Goal: Information Seeking & Learning: Learn about a topic

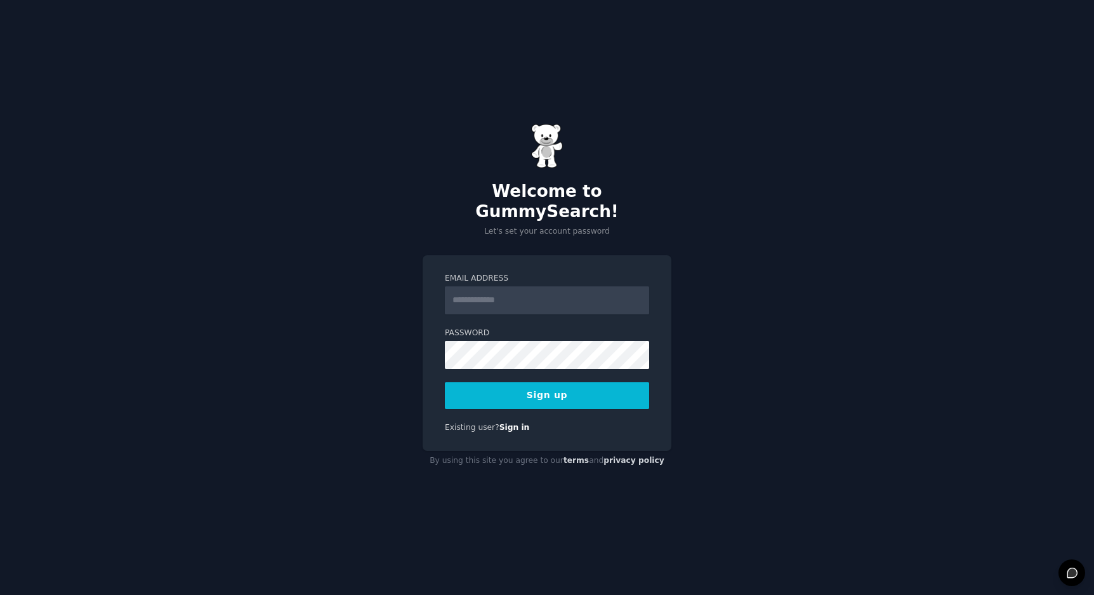
click at [592, 286] on input "Email Address" at bounding box center [547, 300] width 204 height 28
type input "**********"
click at [591, 391] on button "Sign up" at bounding box center [547, 395] width 204 height 27
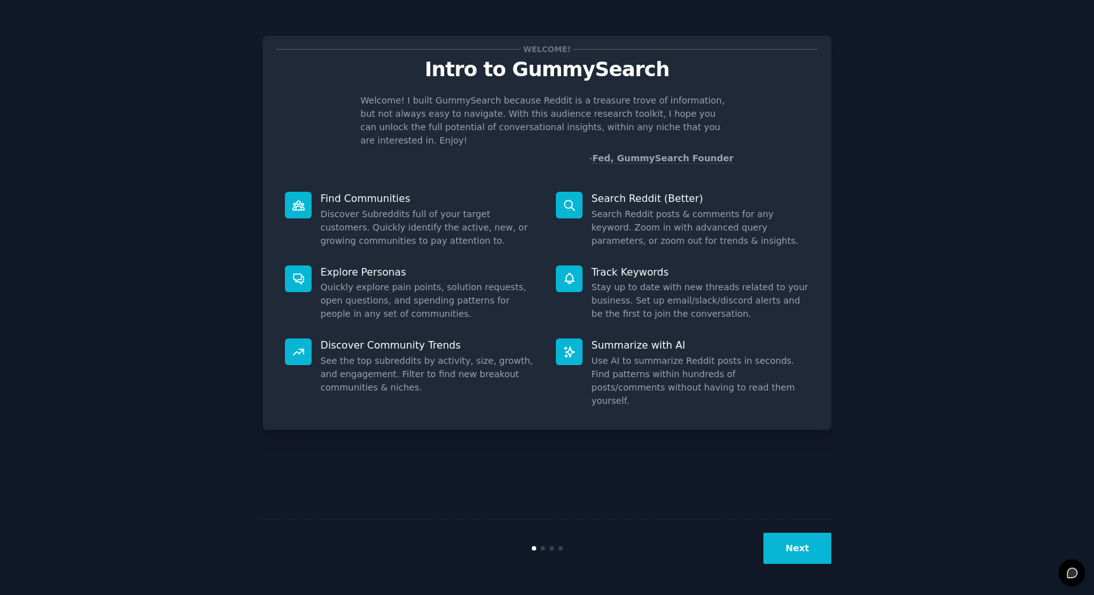
click at [798, 549] on button "Next" at bounding box center [798, 548] width 68 height 31
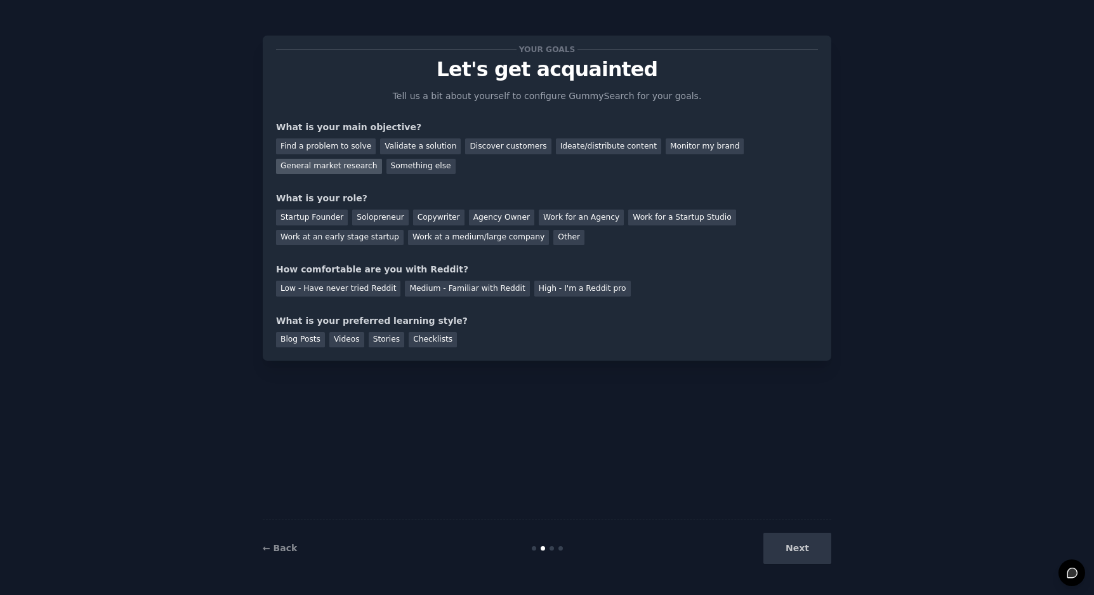
click at [348, 169] on div "General market research" at bounding box center [329, 167] width 106 height 16
click at [350, 147] on div "Find a problem to solve" at bounding box center [326, 146] width 100 height 16
click at [353, 166] on div "General market research" at bounding box center [329, 167] width 106 height 16
click at [385, 218] on div "Solopreneur" at bounding box center [380, 217] width 56 height 16
click at [476, 289] on div "Medium - Familiar with Reddit" at bounding box center [467, 289] width 124 height 16
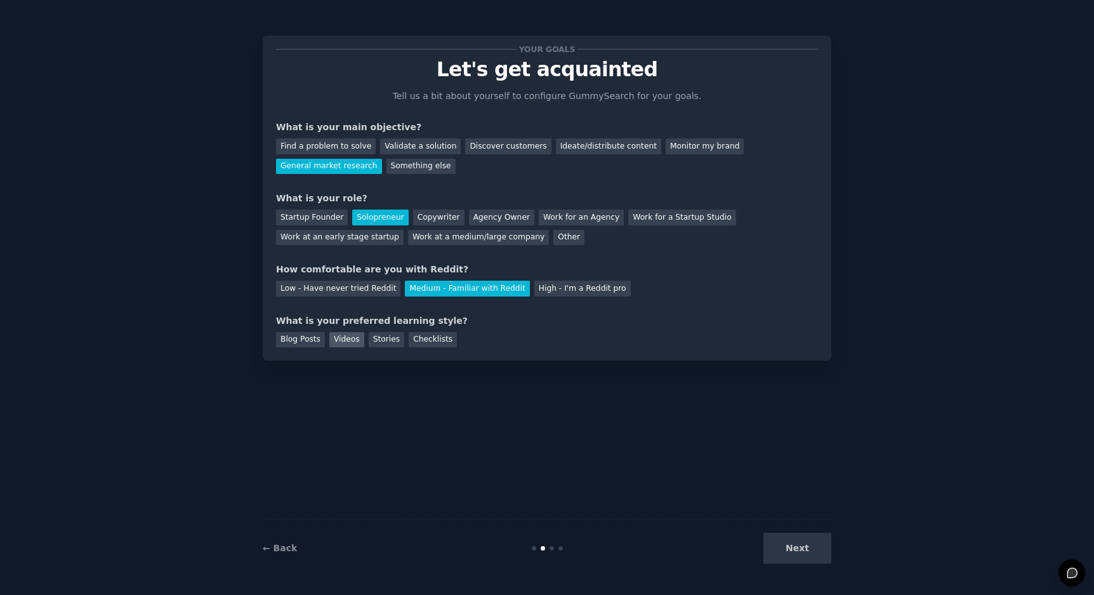
click at [350, 341] on div "Videos" at bounding box center [346, 340] width 35 height 16
click at [820, 543] on button "Next" at bounding box center [798, 548] width 68 height 31
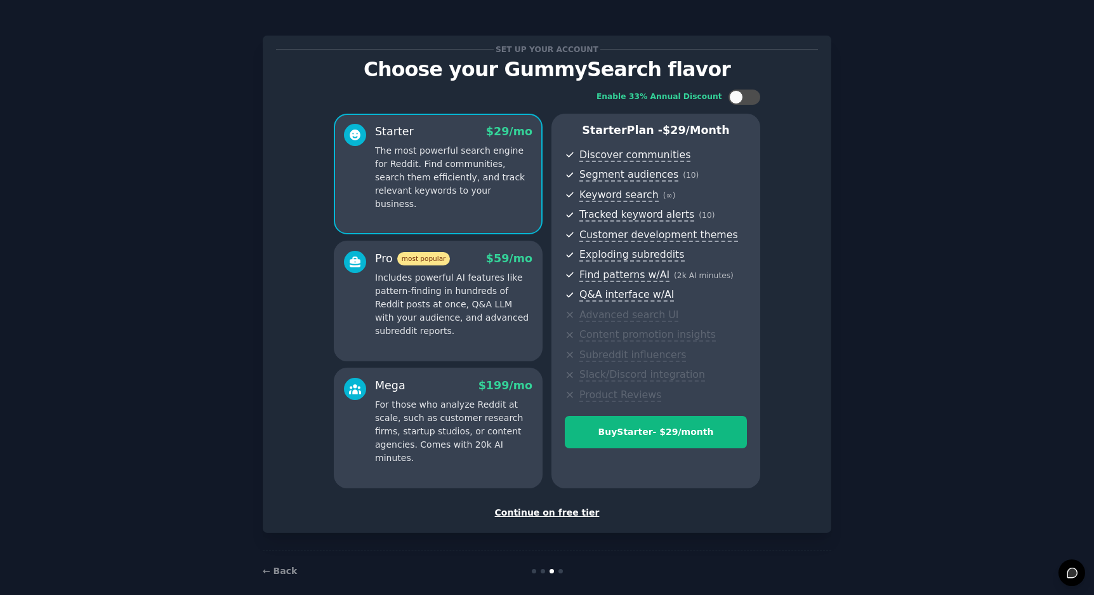
click at [578, 515] on div "Continue on free tier" at bounding box center [547, 512] width 542 height 13
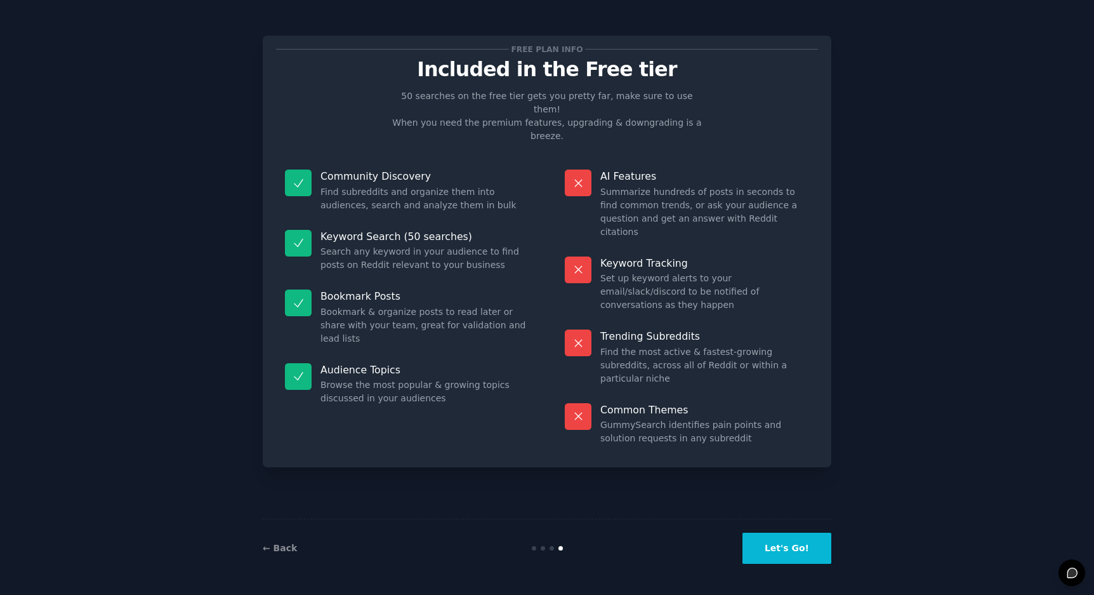
click at [760, 550] on button "Let's Go!" at bounding box center [787, 548] width 89 height 31
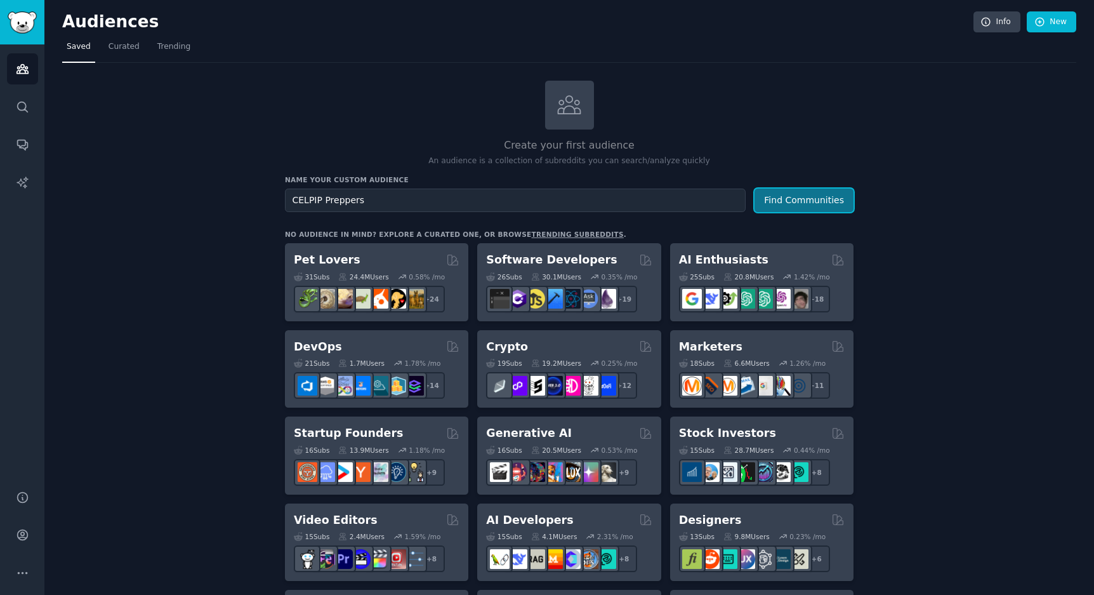
click at [809, 202] on button "Find Communities" at bounding box center [804, 200] width 99 height 23
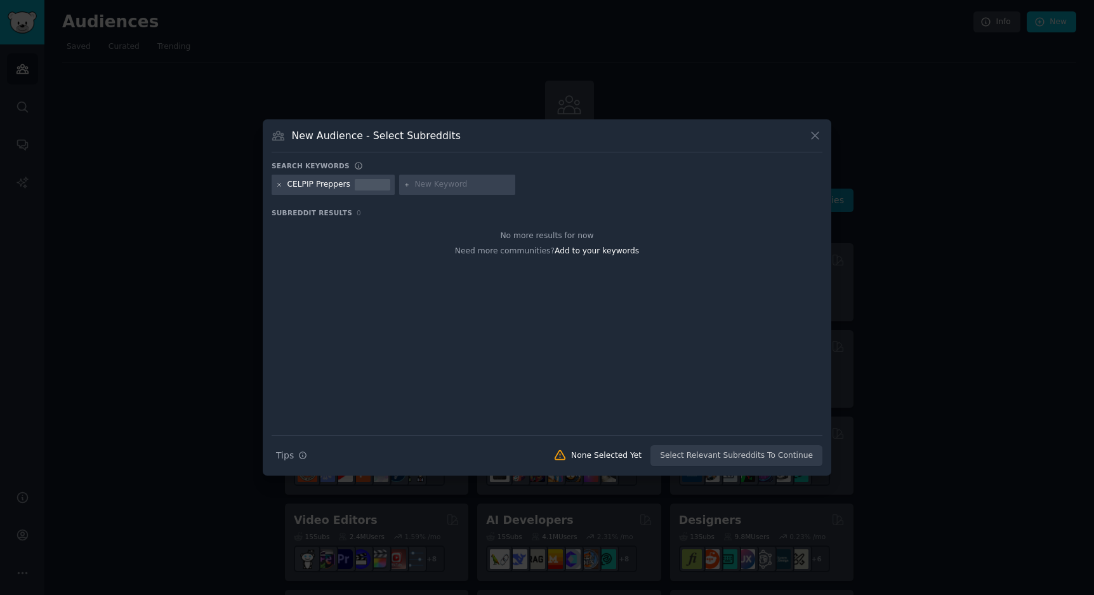
click at [281, 187] on icon at bounding box center [279, 185] width 7 height 7
click at [809, 140] on icon at bounding box center [815, 135] width 13 height 13
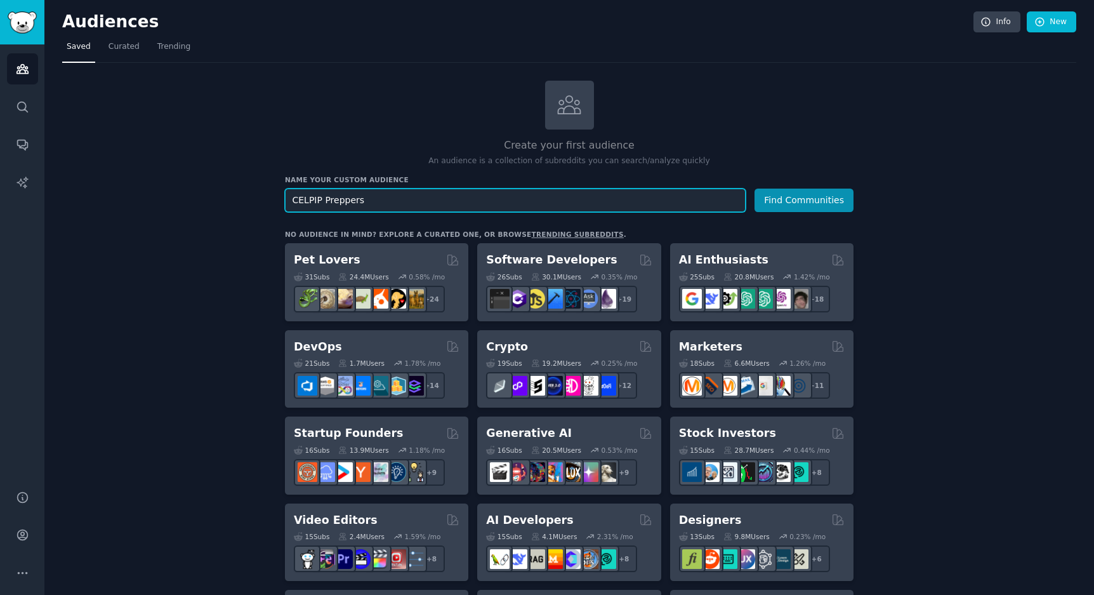
click at [333, 201] on input "CELPIP Preppers" at bounding box center [515, 200] width 461 height 23
type input "CELPIP Exam"
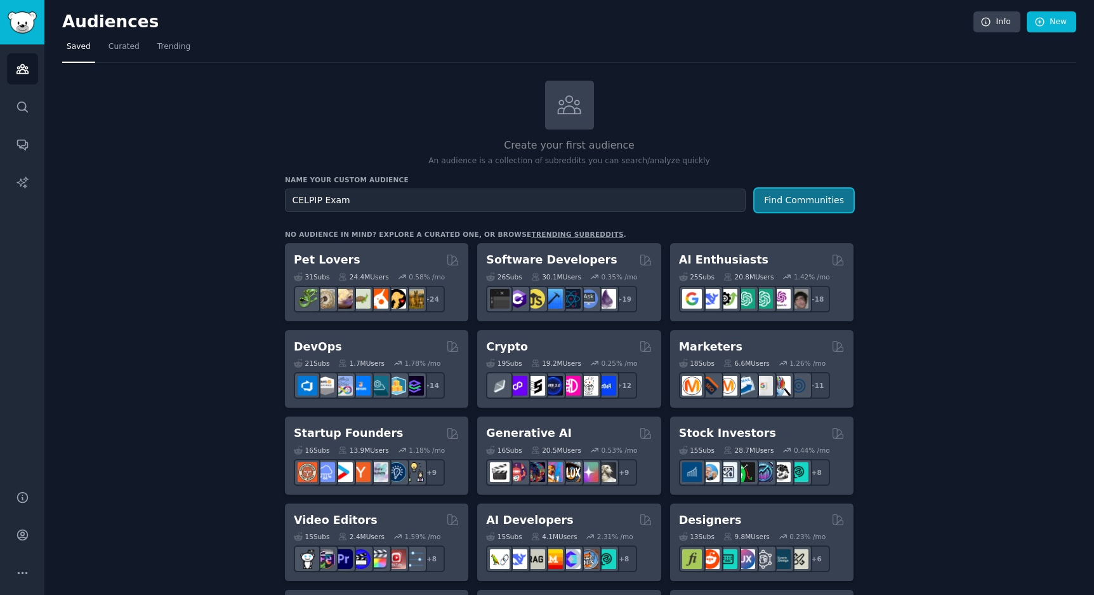
click at [774, 204] on button "Find Communities" at bounding box center [804, 200] width 99 height 23
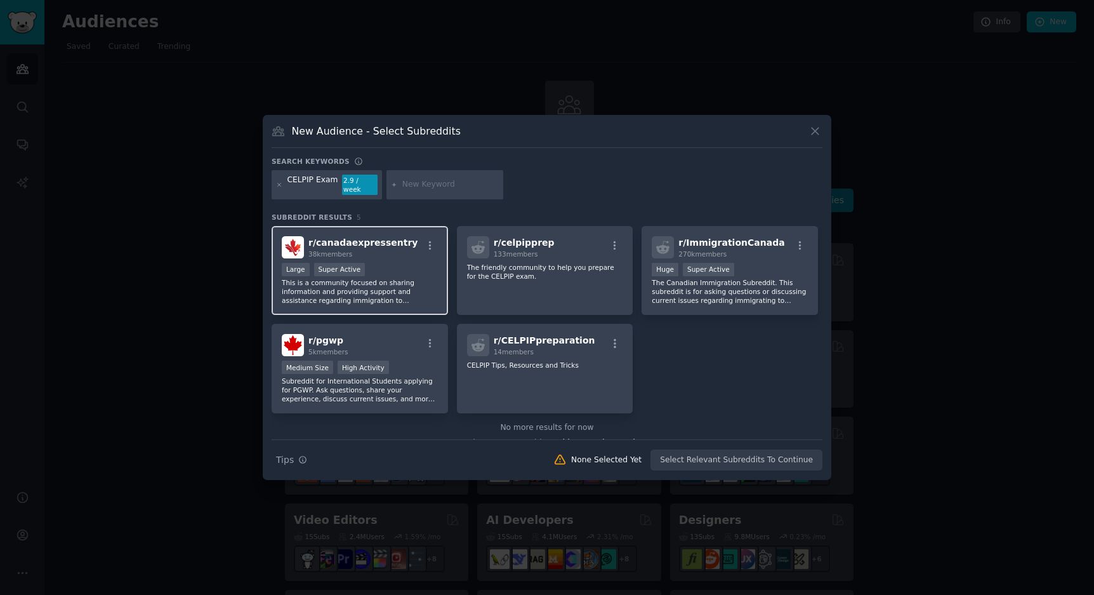
click at [389, 293] on p "This is a community focused on sharing information and providing support and as…" at bounding box center [360, 291] width 156 height 27
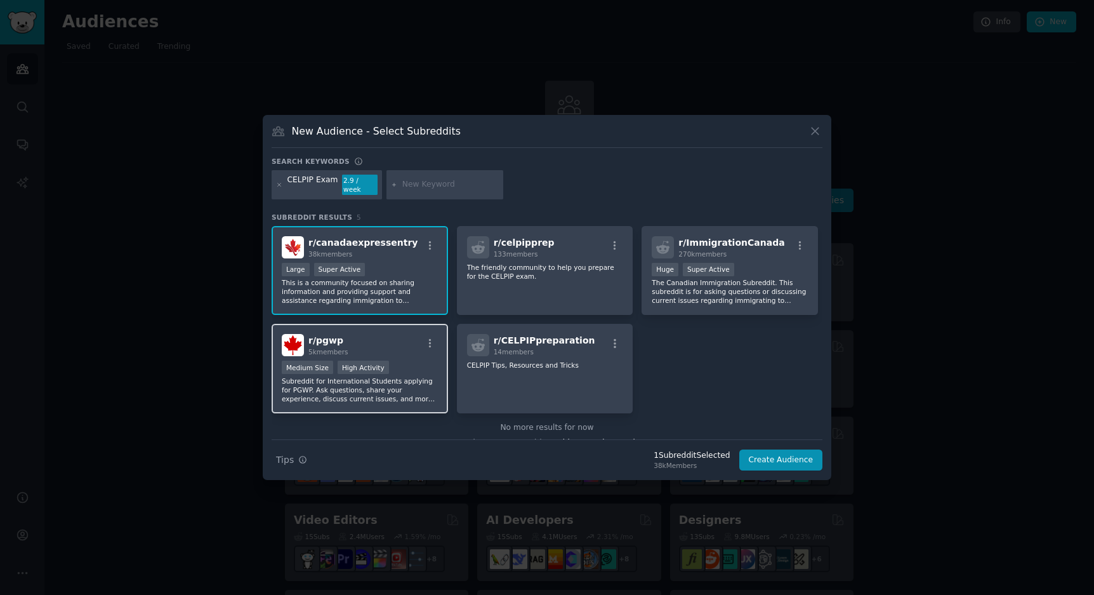
click at [394, 335] on div "r/ pgwp 5k members" at bounding box center [360, 345] width 156 height 22
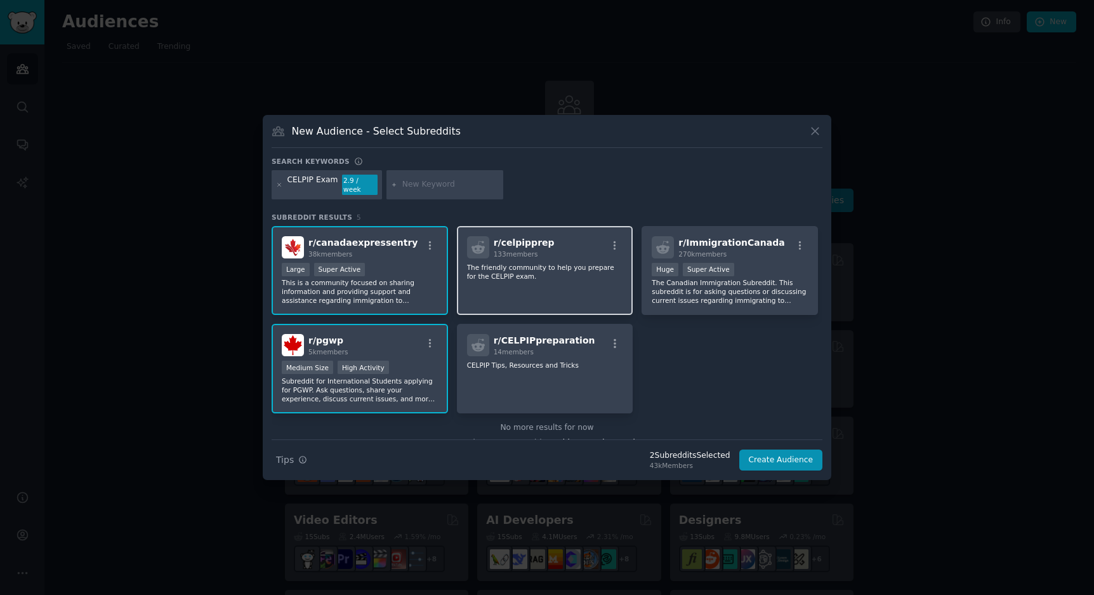
click at [599, 283] on div "r/ celpipprep 133 members The friendly community to help you prepare for the CE…" at bounding box center [545, 270] width 176 height 89
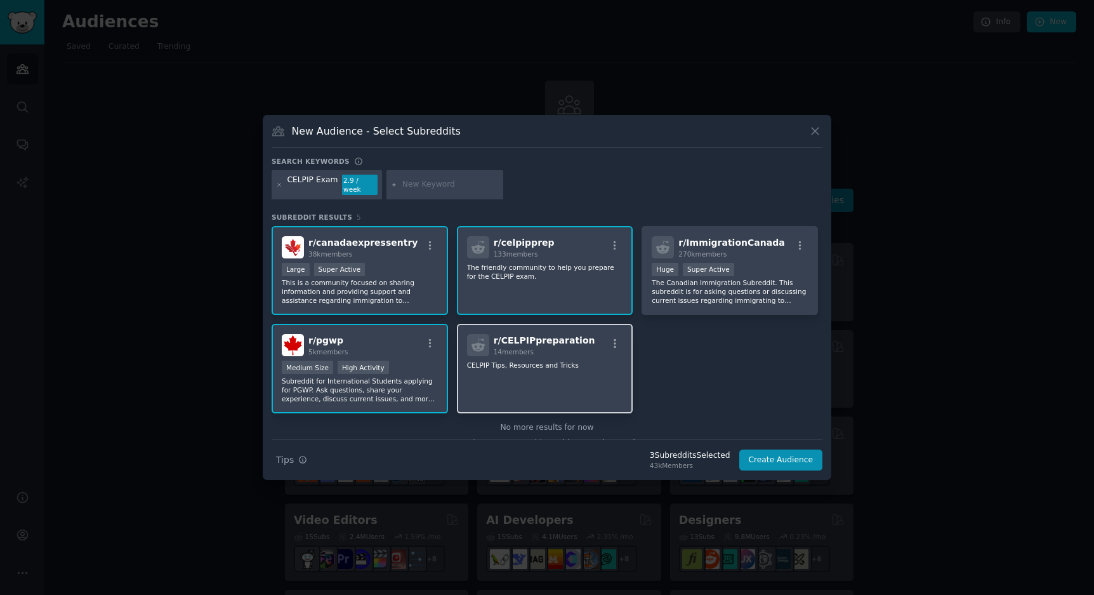
click at [585, 340] on div "r/ CELPIPpreparation 14 members" at bounding box center [545, 345] width 156 height 22
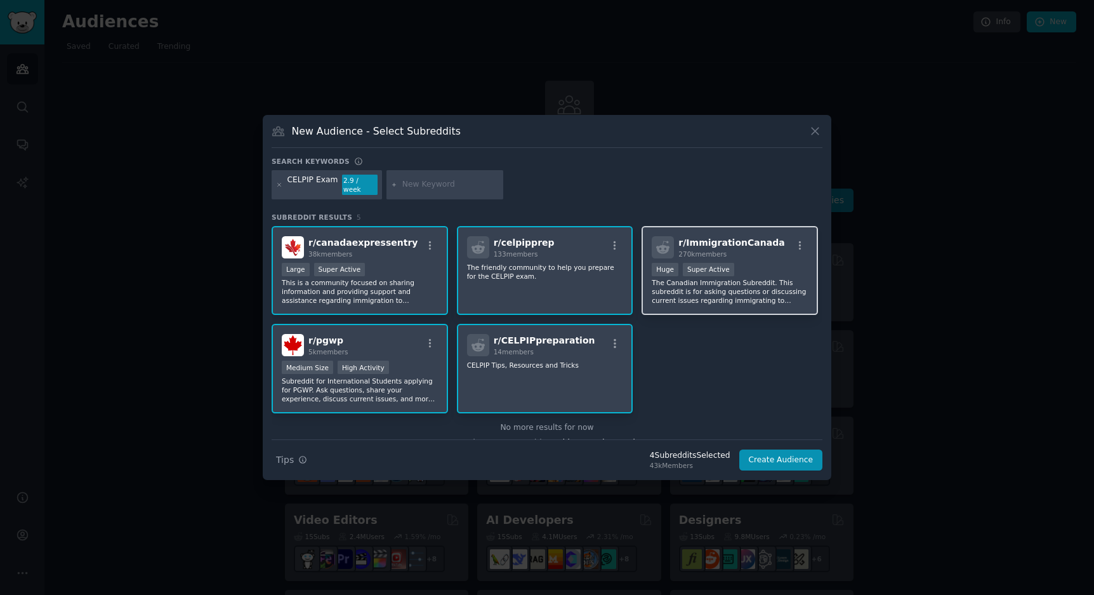
click at [758, 294] on p "The Canadian Immigration Subreddit. This subreddit is for asking questions or d…" at bounding box center [730, 291] width 156 height 27
click at [771, 458] on button "Create Audience" at bounding box center [781, 460] width 84 height 22
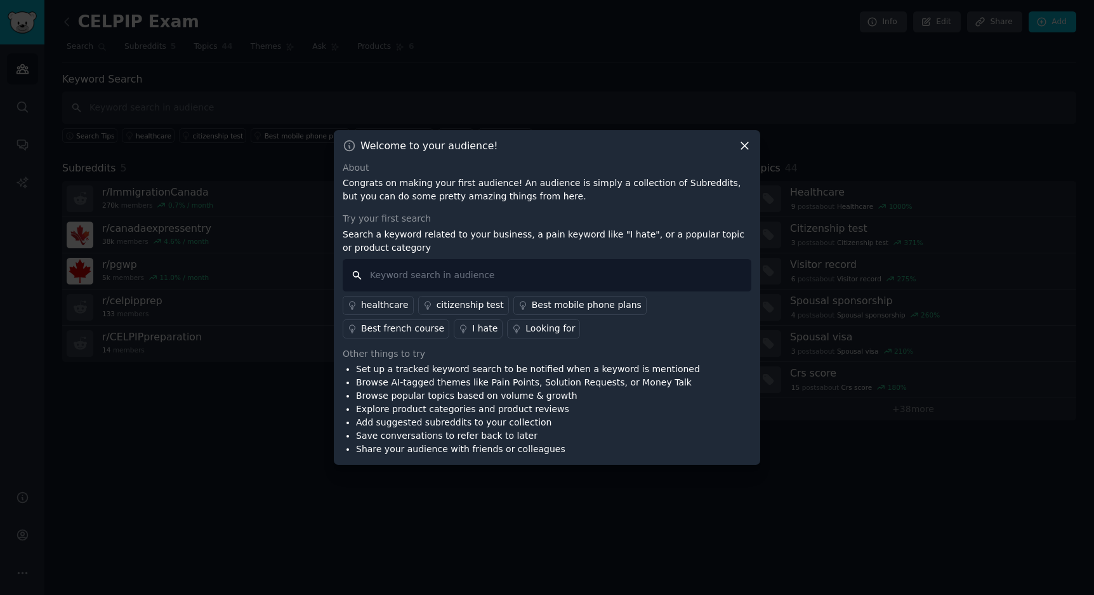
click at [449, 273] on input "text" at bounding box center [547, 275] width 409 height 32
type input "s"
type input "E"
type input "CELPIP speaking skills"
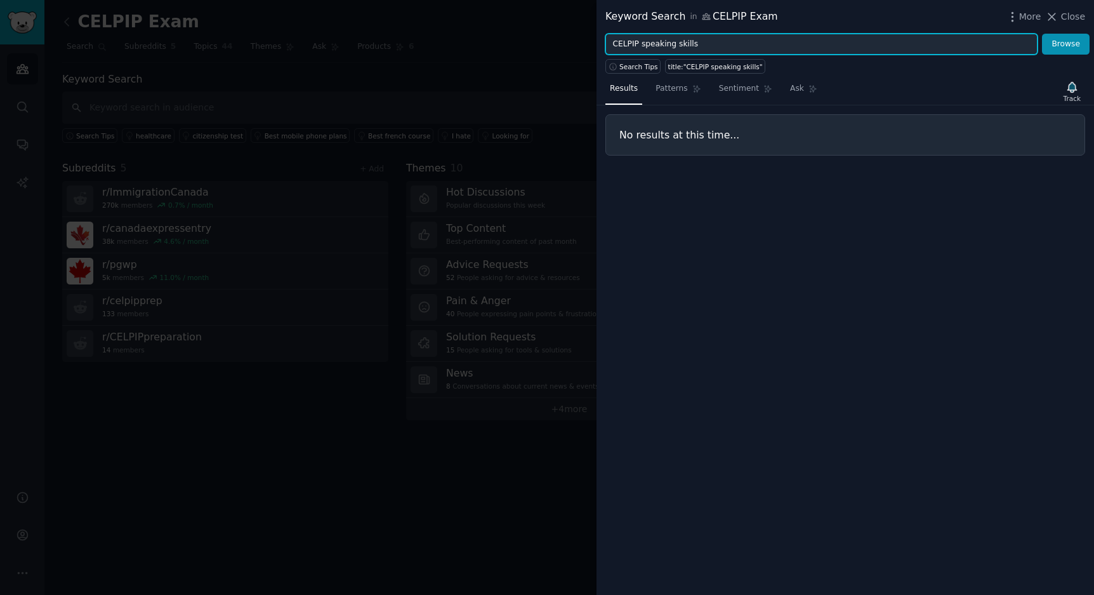
click at [647, 48] on input "CELPIP speaking skills" at bounding box center [821, 45] width 432 height 22
drag, startPoint x: 639, startPoint y: 44, endPoint x: 608, endPoint y: 43, distance: 31.1
click at [608, 43] on input "CELPIP speaking skills" at bounding box center [821, 45] width 432 height 22
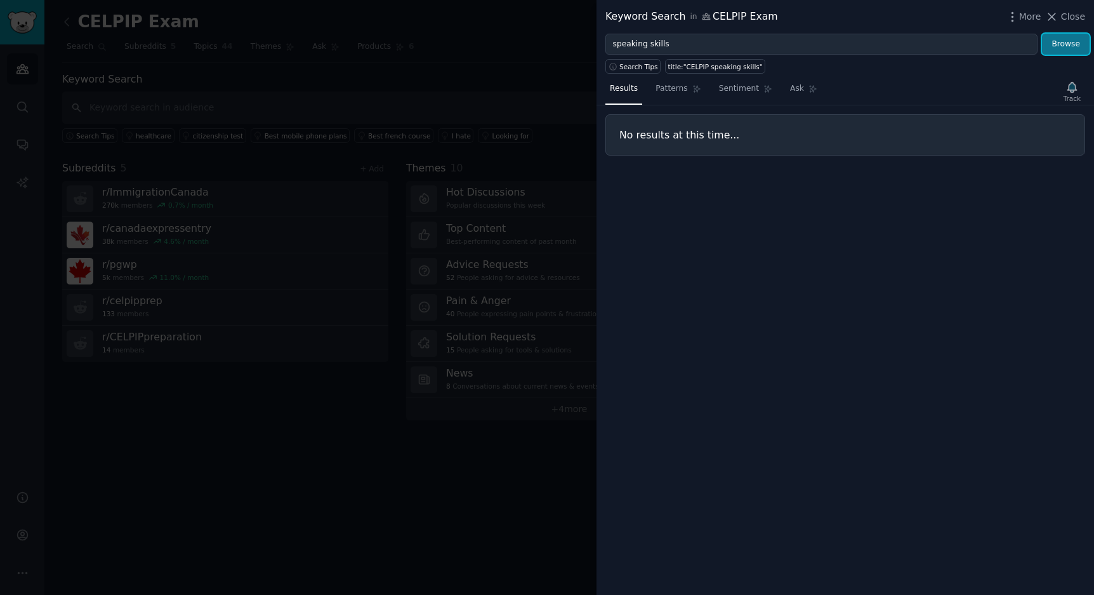
click at [1061, 41] on button "Browse" at bounding box center [1066, 45] width 48 height 22
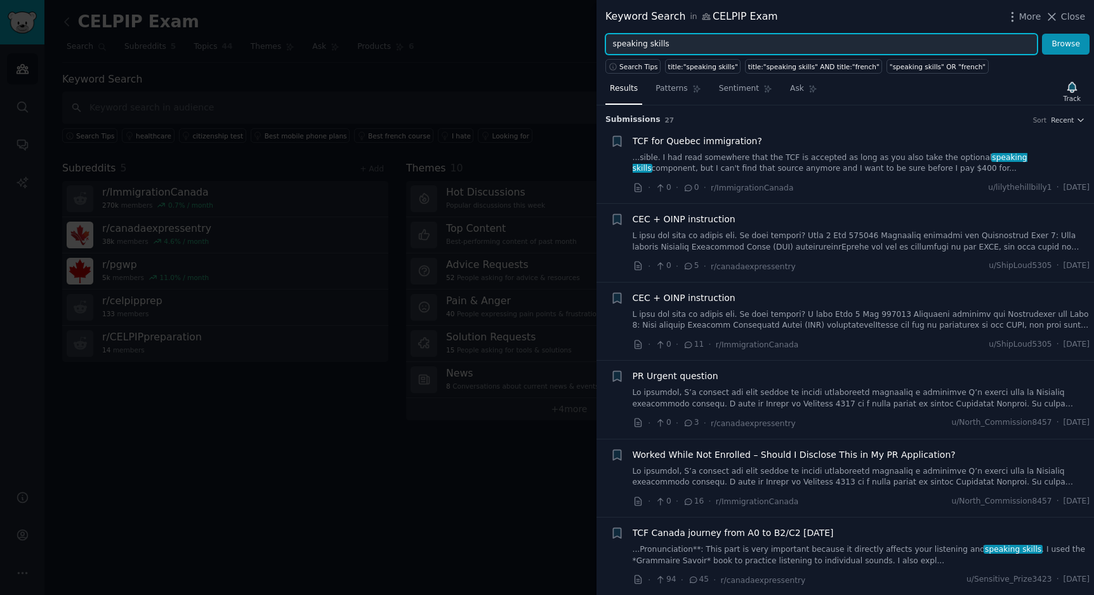
drag, startPoint x: 616, startPoint y: 45, endPoint x: 634, endPoint y: 41, distance: 18.2
click at [616, 45] on input "speaking skills" at bounding box center [821, 45] width 432 height 22
click at [685, 46] on input ""speaking skills" at bounding box center [821, 45] width 432 height 22
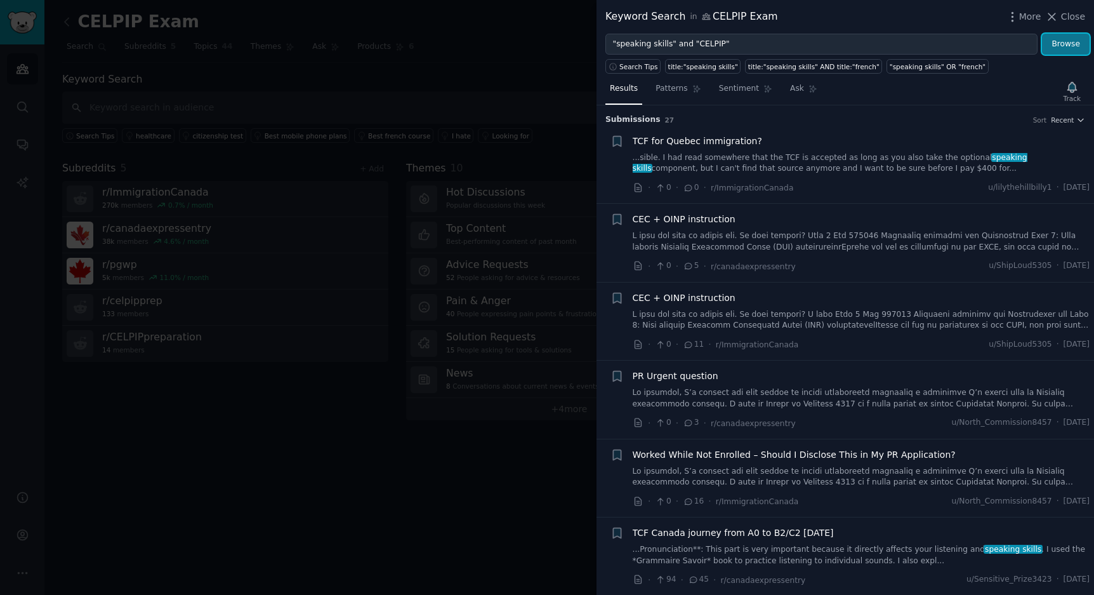
click at [1071, 46] on button "Browse" at bounding box center [1066, 45] width 48 height 22
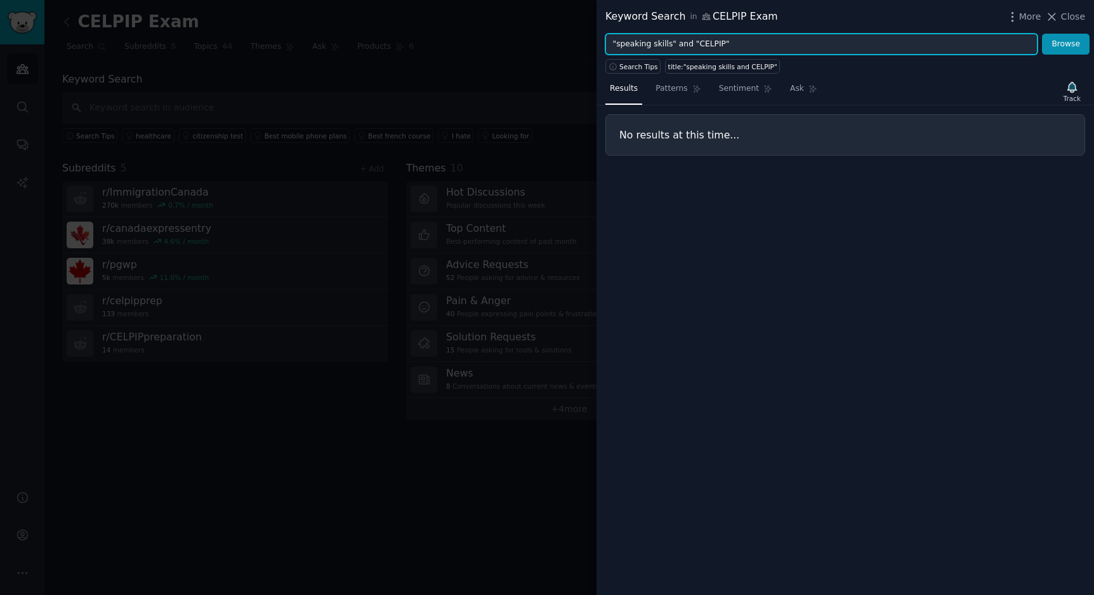
drag, startPoint x: 734, startPoint y: 41, endPoint x: 699, endPoint y: 43, distance: 35.0
click at [699, 43] on input ""speaking skills" and "CELPIP"" at bounding box center [821, 45] width 432 height 22
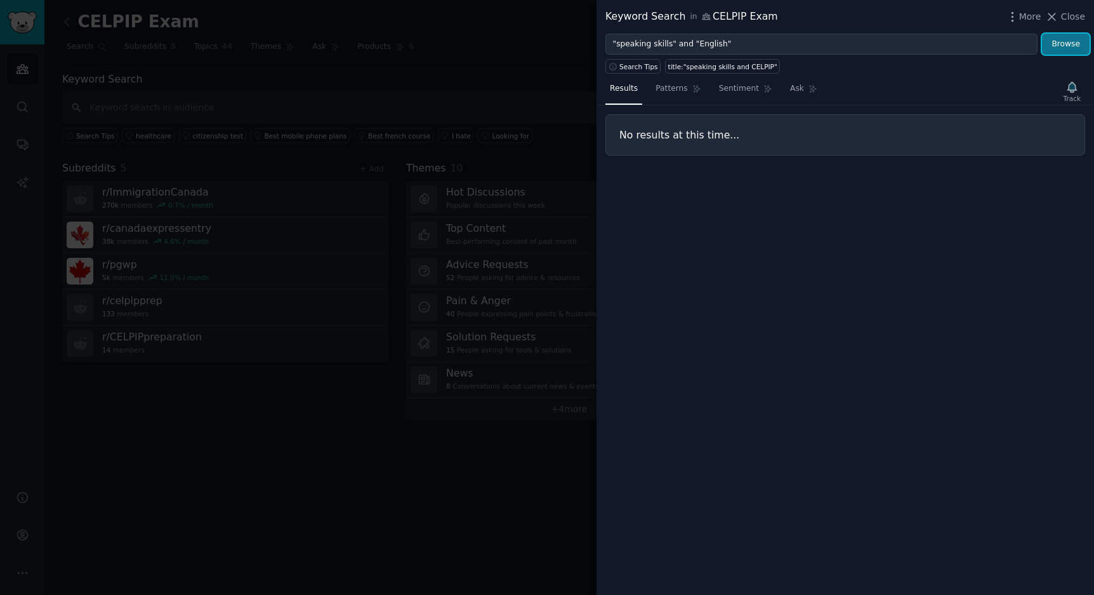
click at [1058, 41] on button "Browse" at bounding box center [1066, 45] width 48 height 22
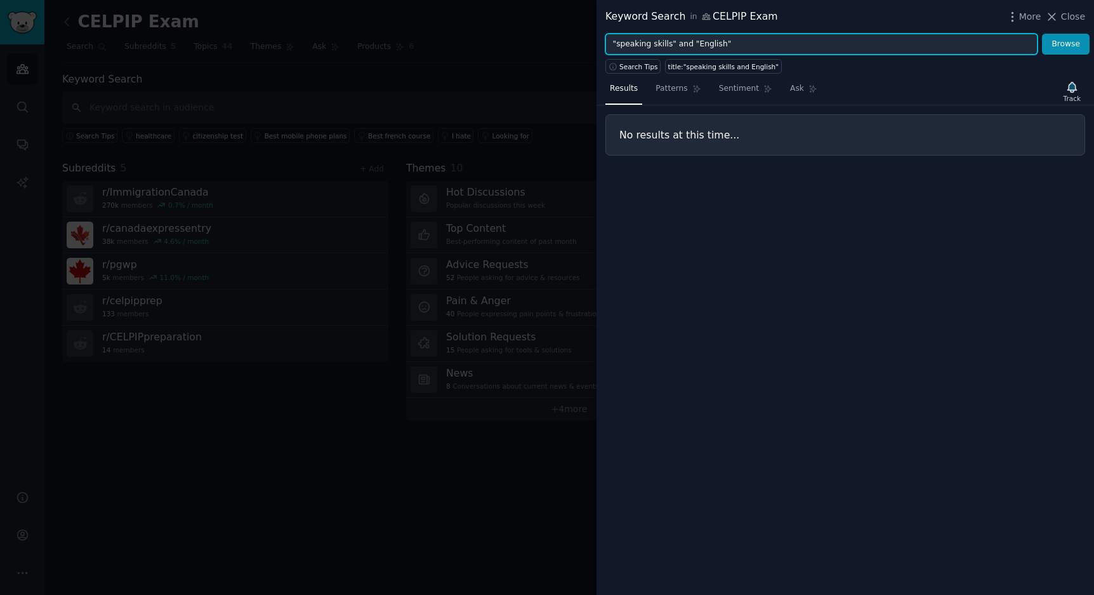
drag, startPoint x: 736, startPoint y: 46, endPoint x: 694, endPoint y: 46, distance: 41.9
click at [700, 47] on input ""speaking skills" and "English"" at bounding box center [821, 45] width 432 height 22
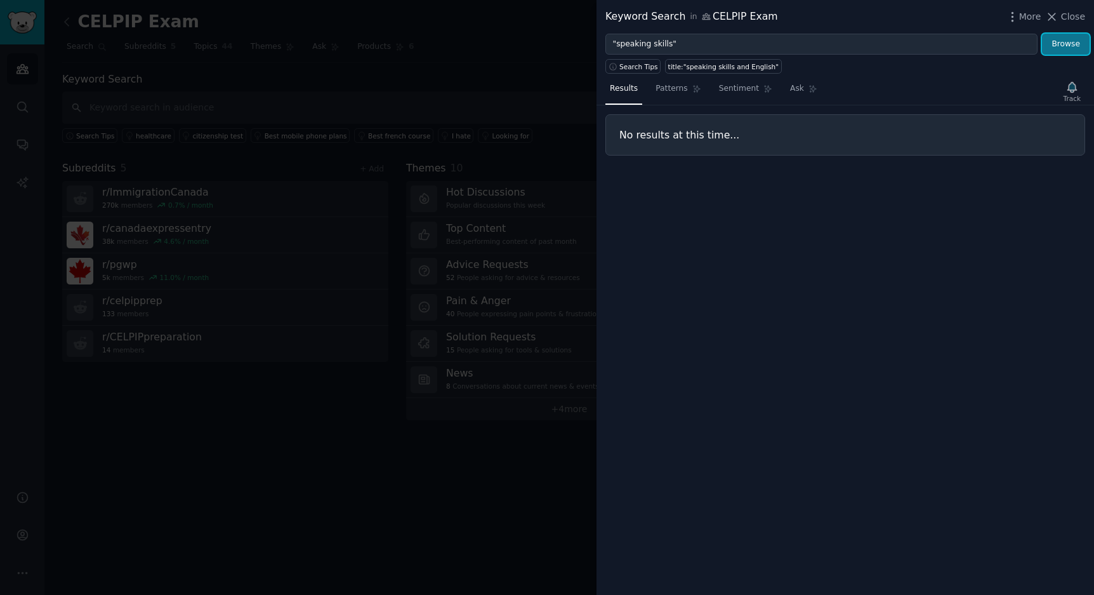
click at [1061, 46] on button "Browse" at bounding box center [1066, 45] width 48 height 22
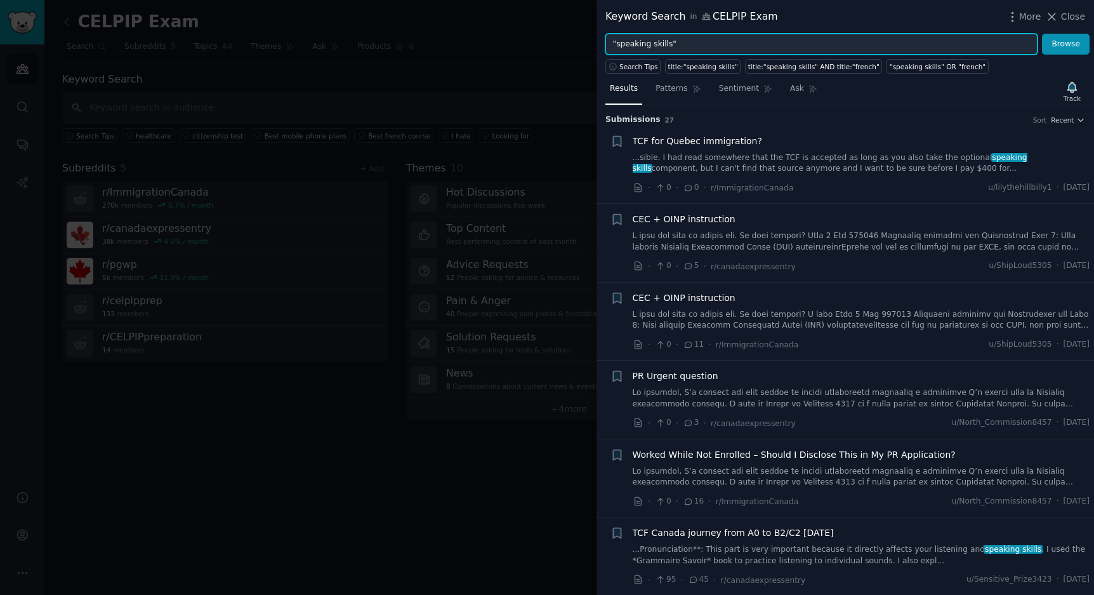
click at [716, 44] on input ""speaking skills"" at bounding box center [821, 45] width 432 height 22
click at [1042, 34] on button "Browse" at bounding box center [1066, 45] width 48 height 22
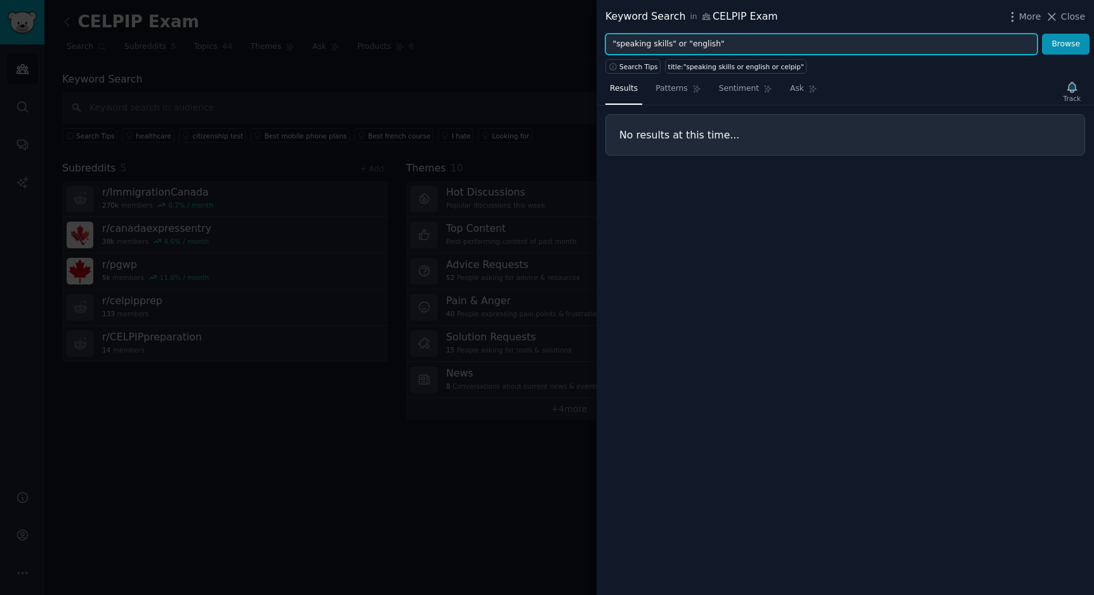
click at [1042, 34] on button "Browse" at bounding box center [1066, 45] width 48 height 22
type input ""speaking skills""
click at [1042, 34] on button "Browse" at bounding box center [1066, 45] width 48 height 22
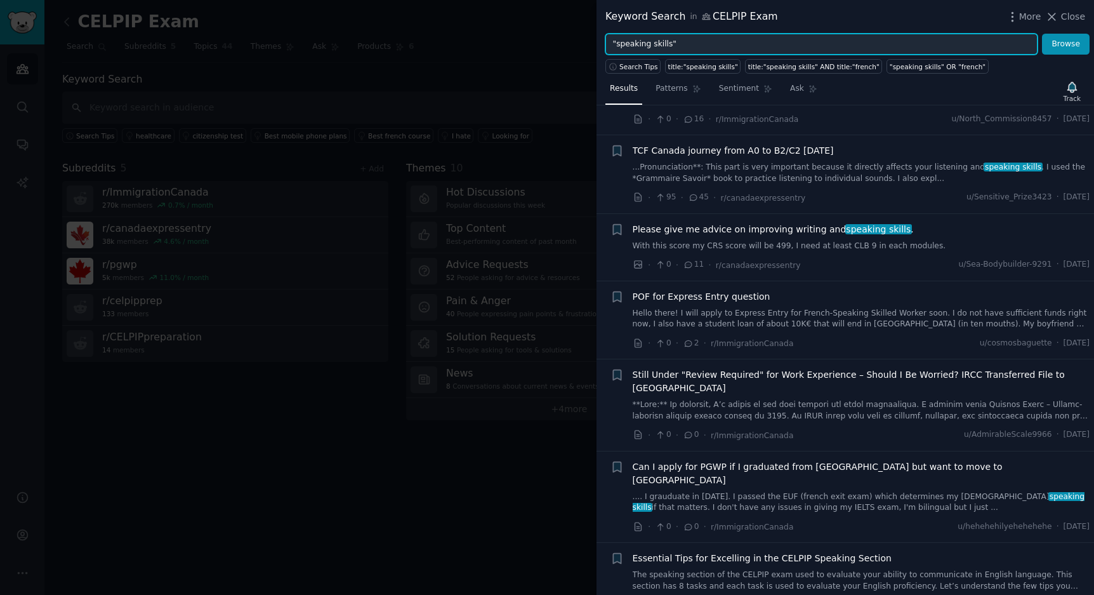
scroll to position [384, 0]
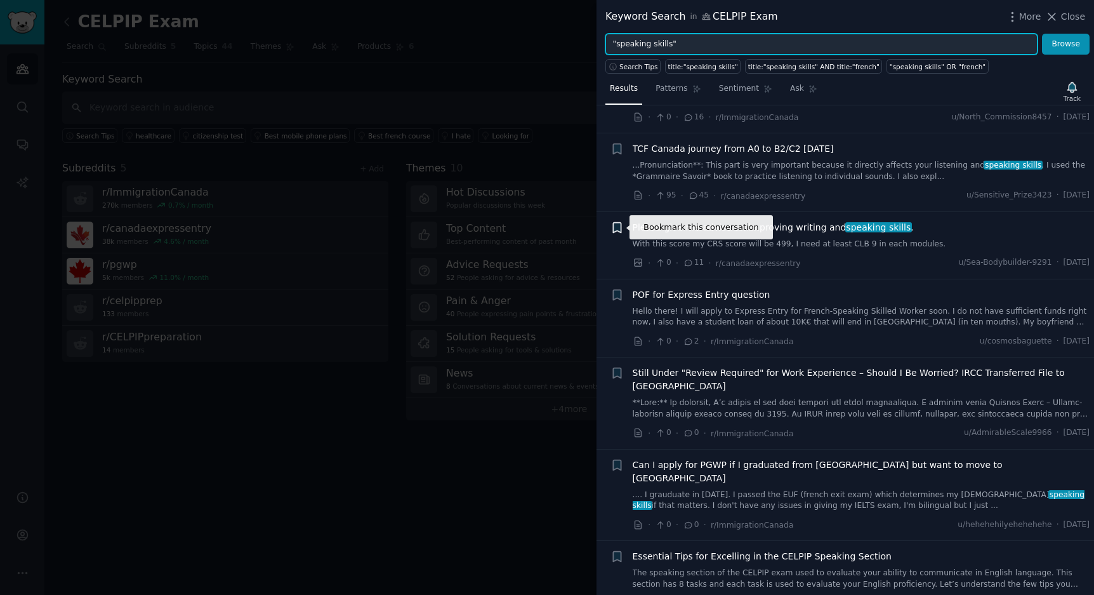
click at [614, 228] on icon "button" at bounding box center [617, 227] width 8 height 10
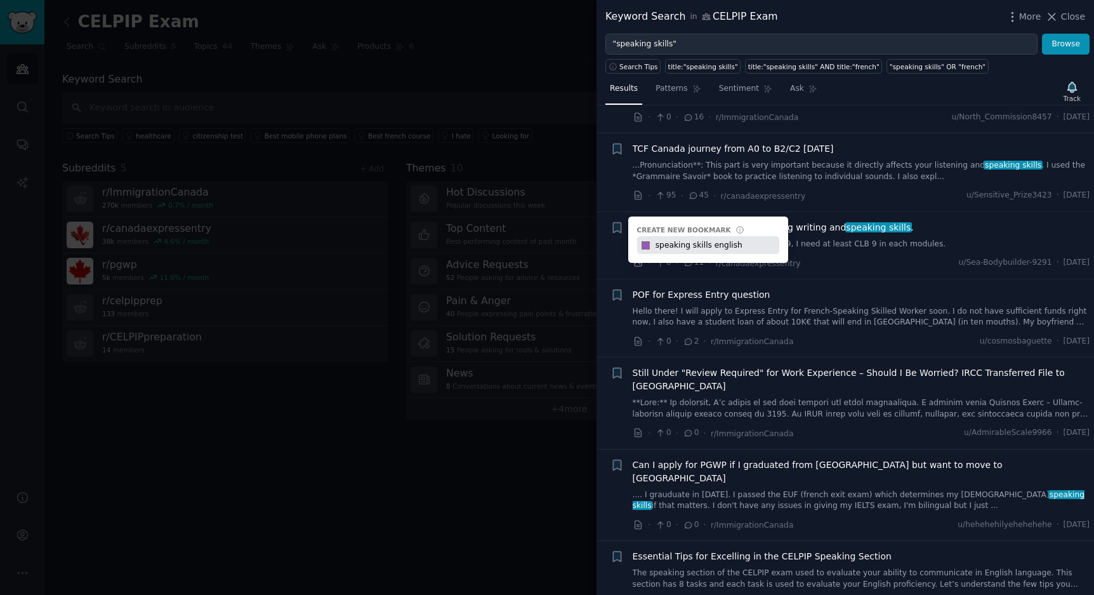
type input "speaking skills english"
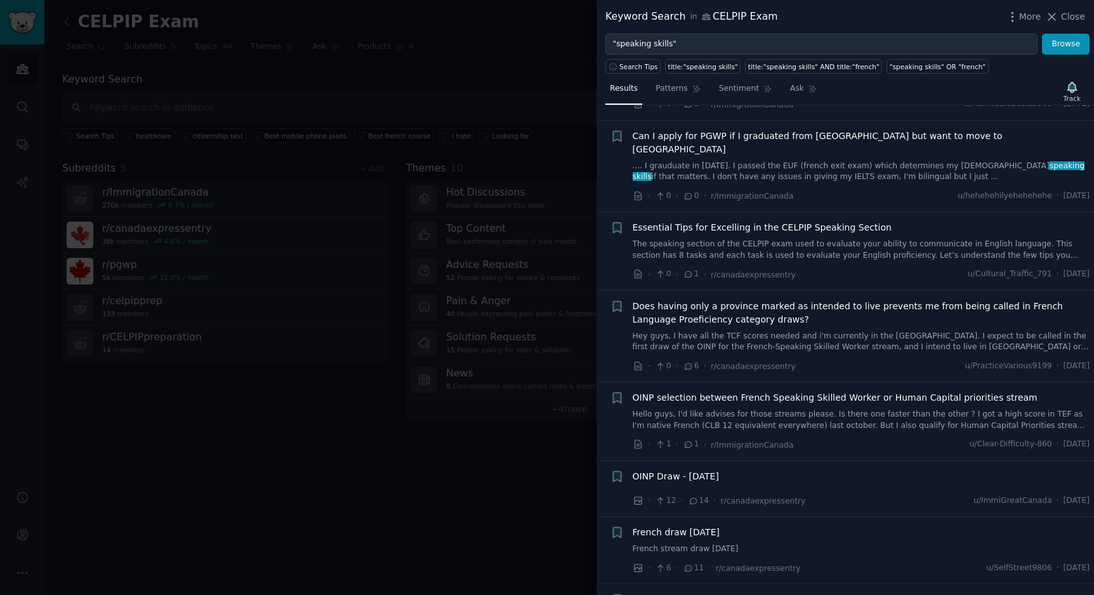
scroll to position [714, 0]
click at [690, 268] on icon at bounding box center [688, 272] width 11 height 9
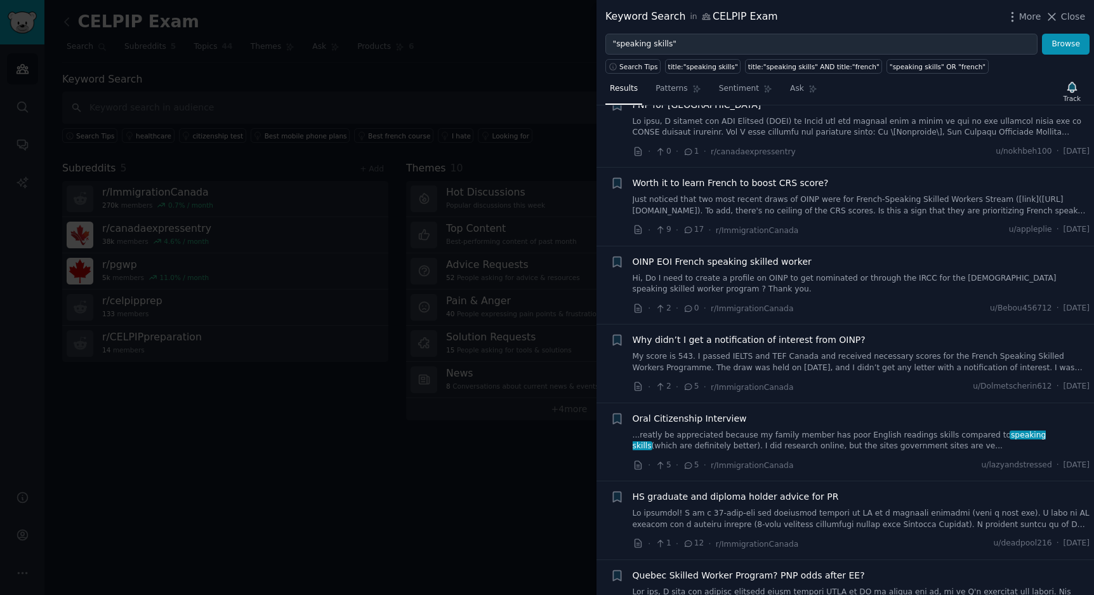
scroll to position [1549, 0]
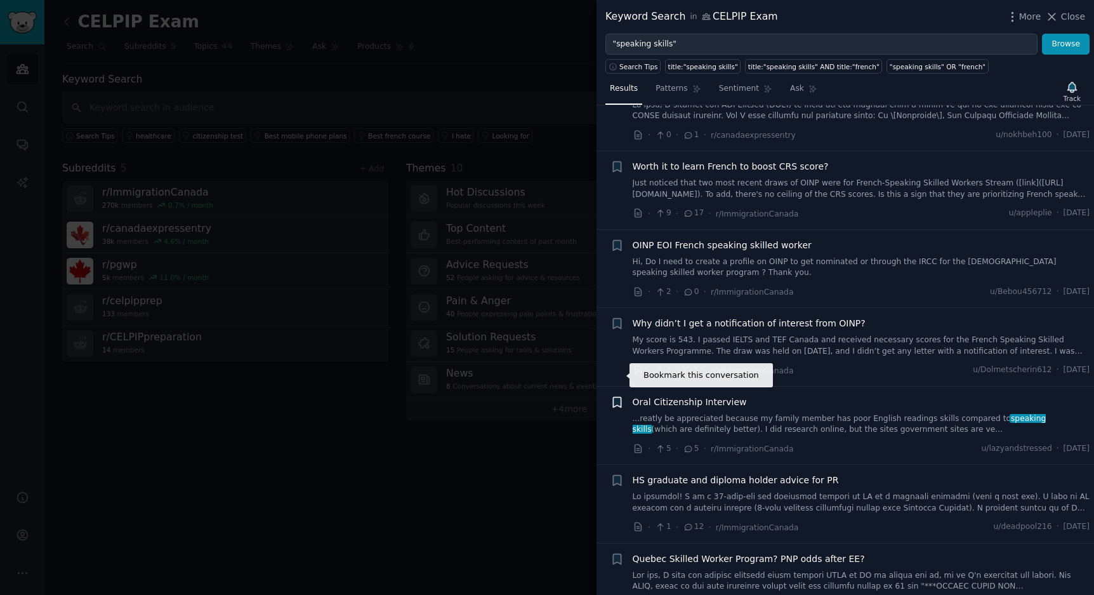
click at [618, 397] on icon "button" at bounding box center [617, 402] width 8 height 10
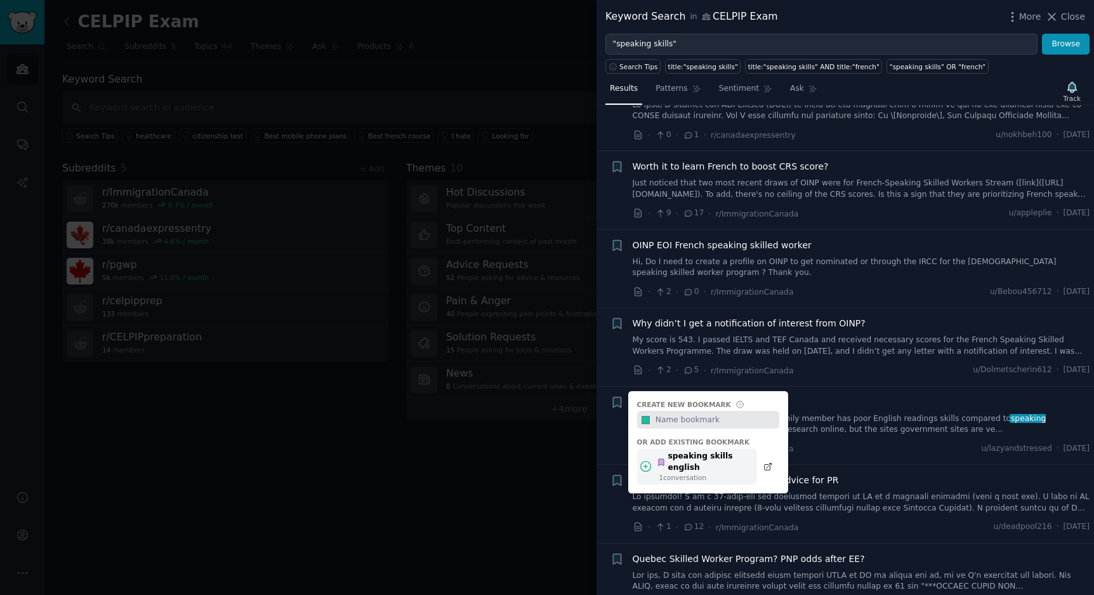
click at [685, 451] on div "speaking skills english" at bounding box center [703, 462] width 93 height 22
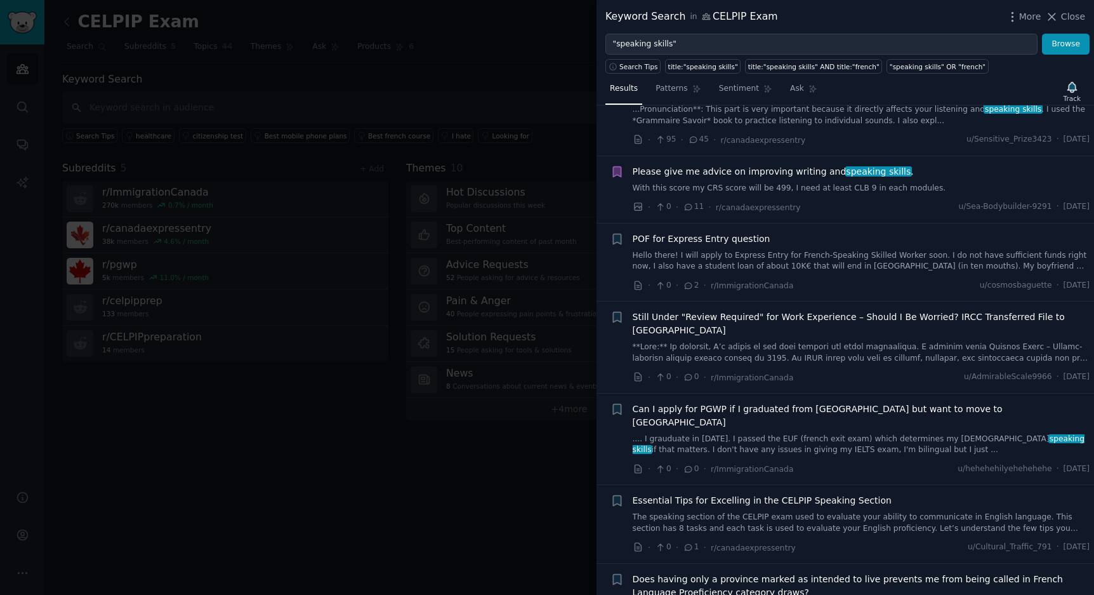
scroll to position [0, 0]
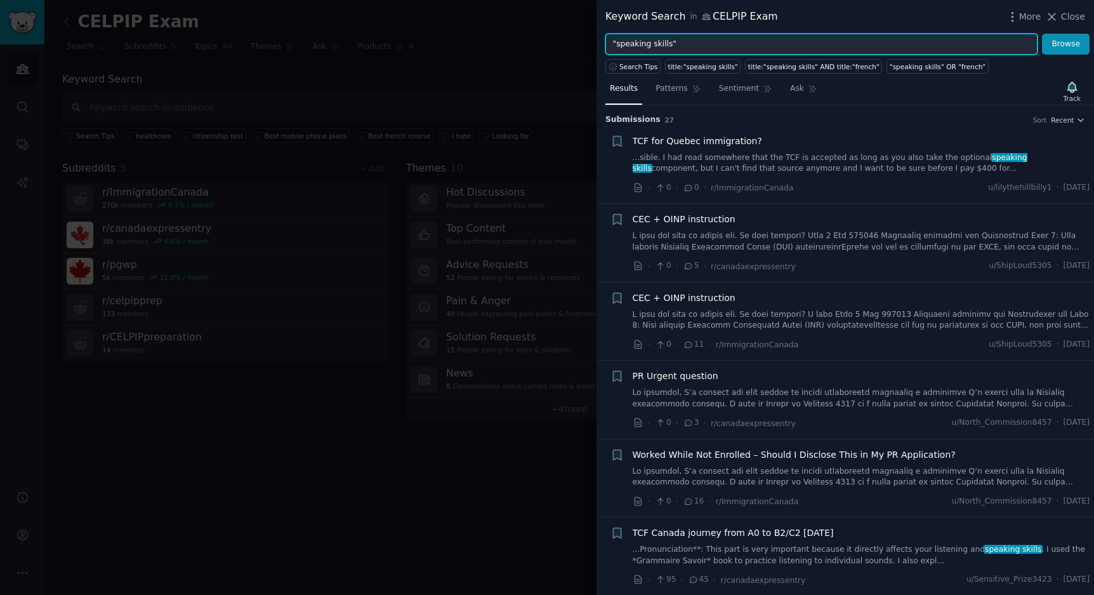
drag, startPoint x: 683, startPoint y: 41, endPoint x: 668, endPoint y: 43, distance: 15.4
click at [668, 43] on input ""speaking skills"" at bounding box center [821, 45] width 432 height 22
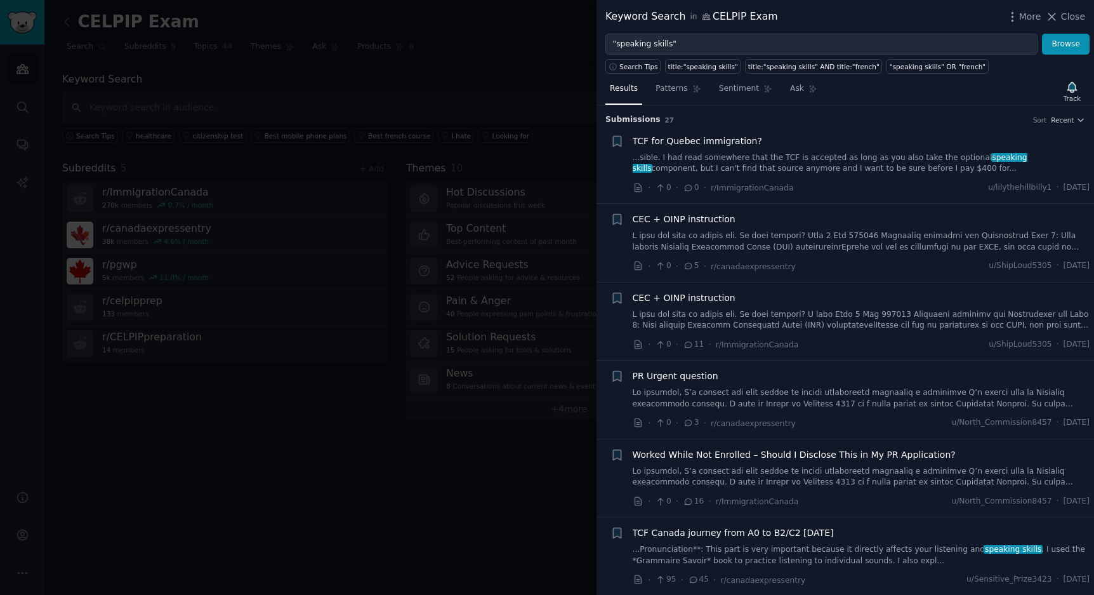
drag, startPoint x: 788, startPoint y: 84, endPoint x: 776, endPoint y: 82, distance: 12.2
click at [790, 84] on span "Ask" at bounding box center [797, 88] width 14 height 11
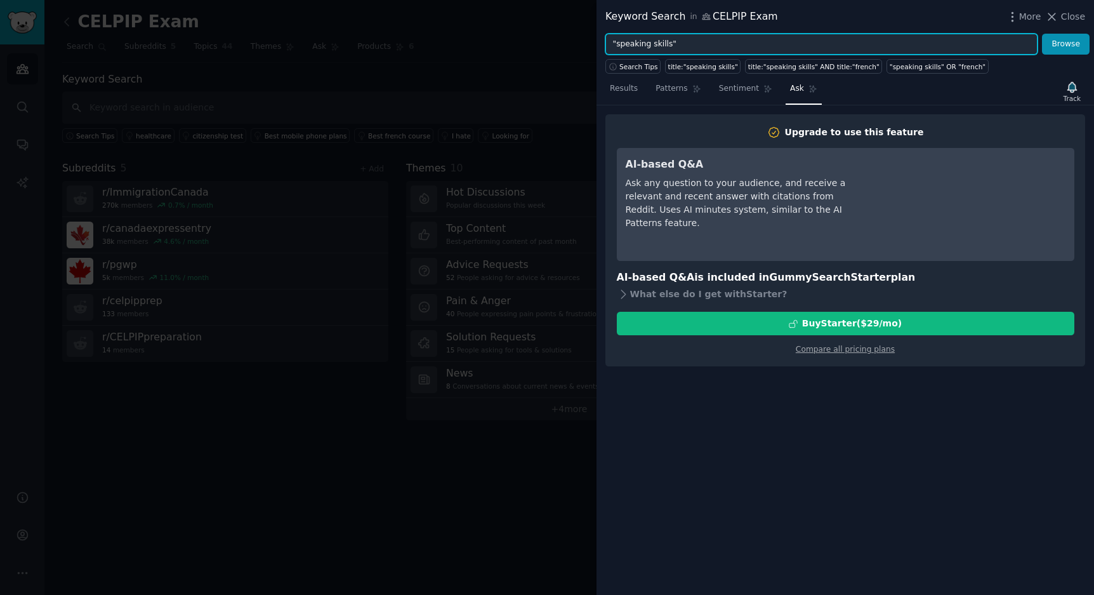
drag, startPoint x: 718, startPoint y: 45, endPoint x: 605, endPoint y: 44, distance: 113.0
click at [605, 44] on input ""speaking skills"" at bounding box center [821, 45] width 432 height 22
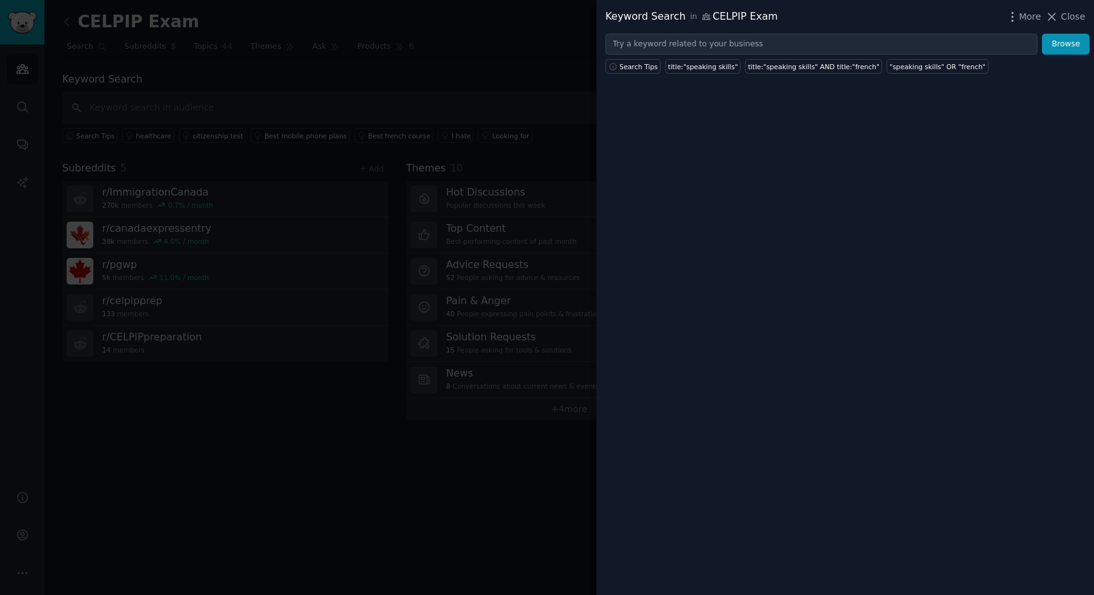
click at [633, 23] on div "Keyword Search in CELPIP Exam" at bounding box center [691, 17] width 173 height 16
click at [642, 12] on div "Keyword Search in CELPIP Exam" at bounding box center [691, 17] width 173 height 16
click at [1065, 20] on span "Close" at bounding box center [1073, 16] width 24 height 13
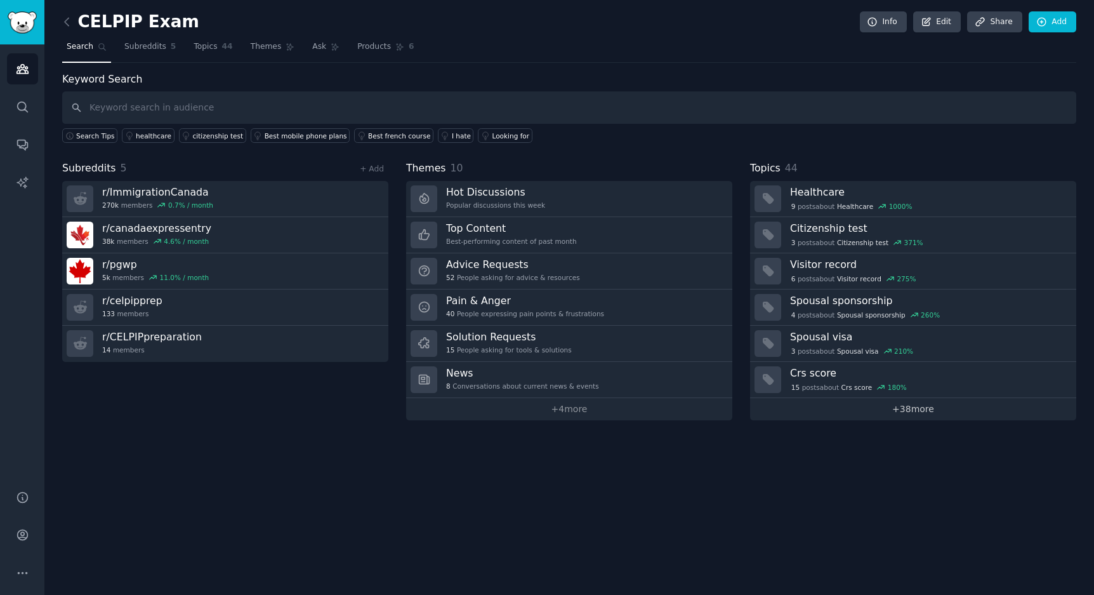
click at [901, 415] on link "+ 38 more" at bounding box center [913, 409] width 326 height 22
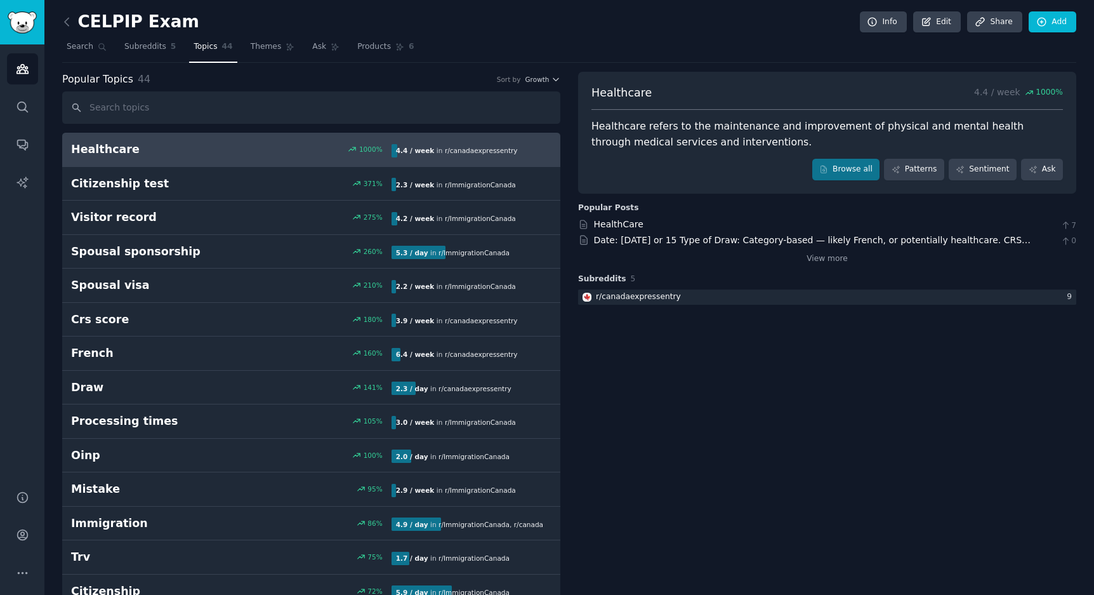
click at [207, 50] on span "Topics" at bounding box center [205, 46] width 23 height 11
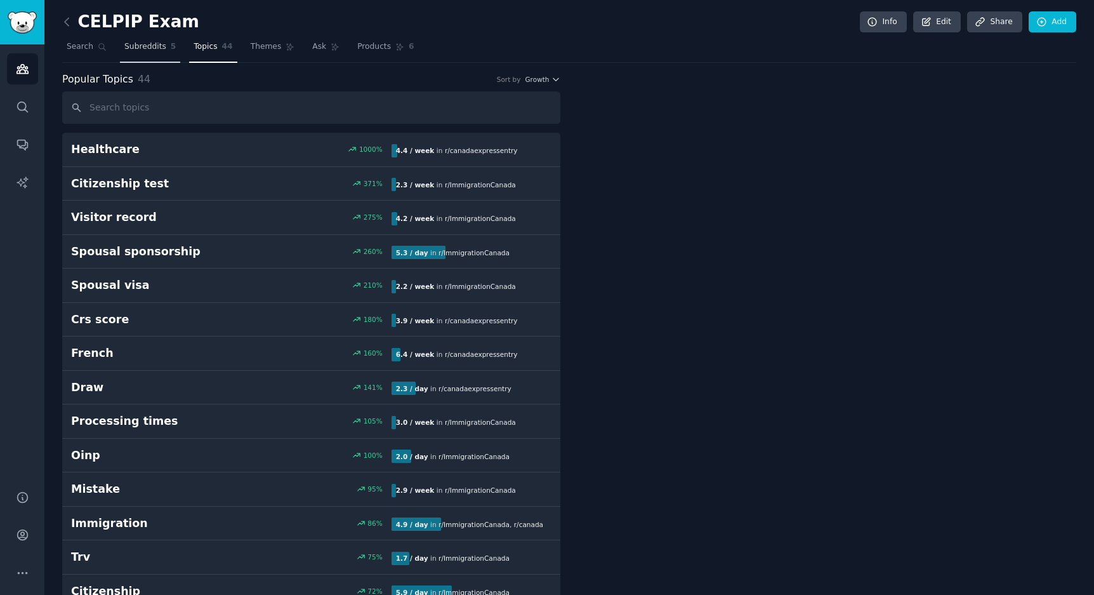
click at [154, 48] on span "Subreddits" at bounding box center [145, 46] width 42 height 11
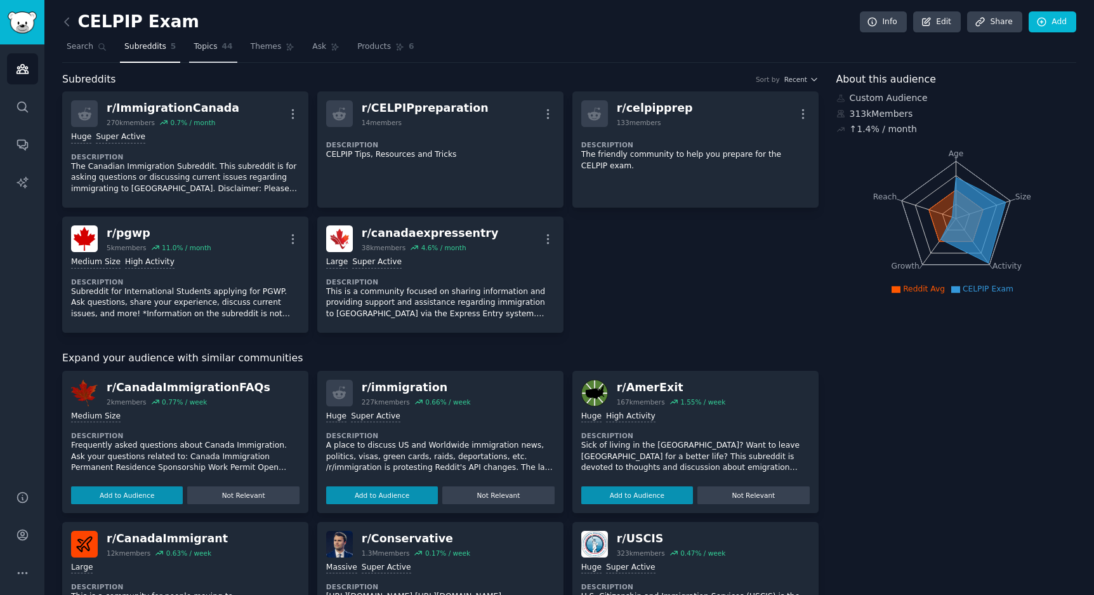
click at [197, 45] on span "Topics" at bounding box center [205, 46] width 23 height 11
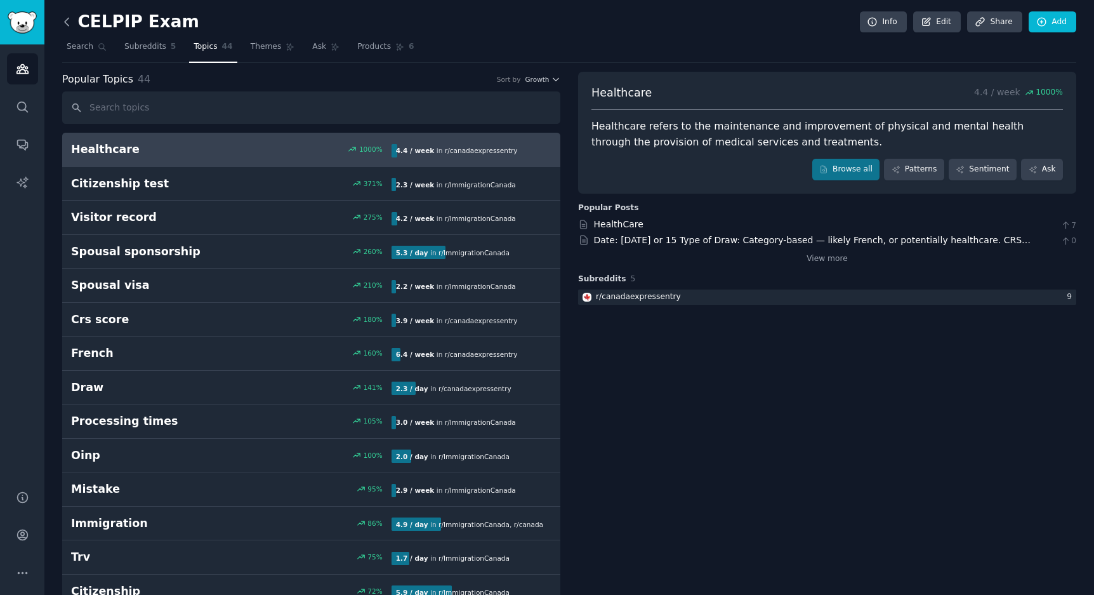
click at [69, 17] on icon at bounding box center [66, 21] width 13 height 13
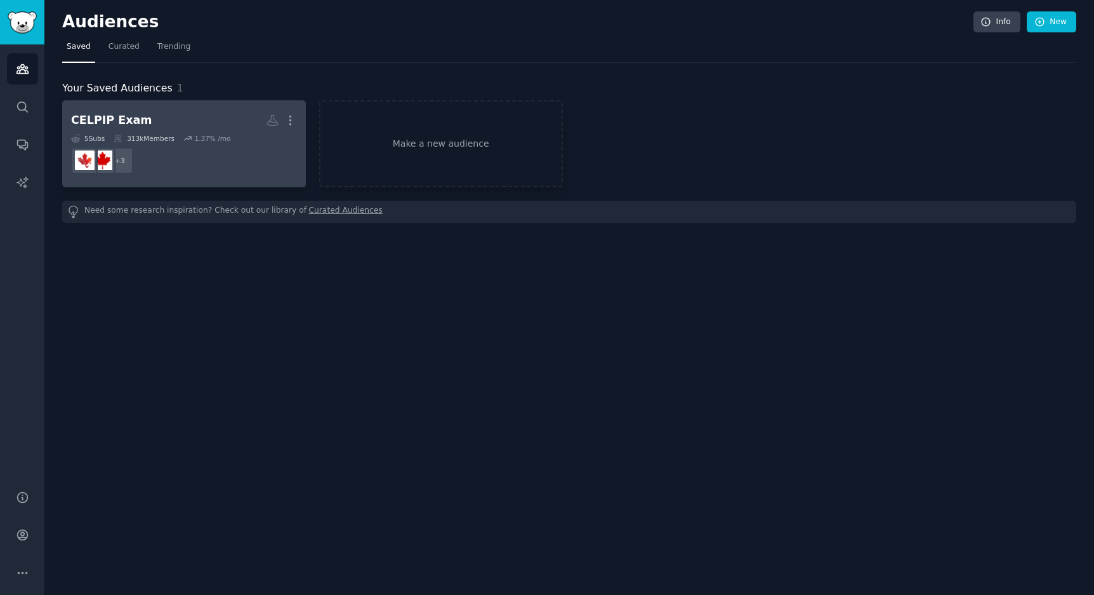
click at [182, 106] on link "CELPIP Exam More 5 Sub s 313k Members 1.37 % /mo + 3" at bounding box center [184, 143] width 244 height 87
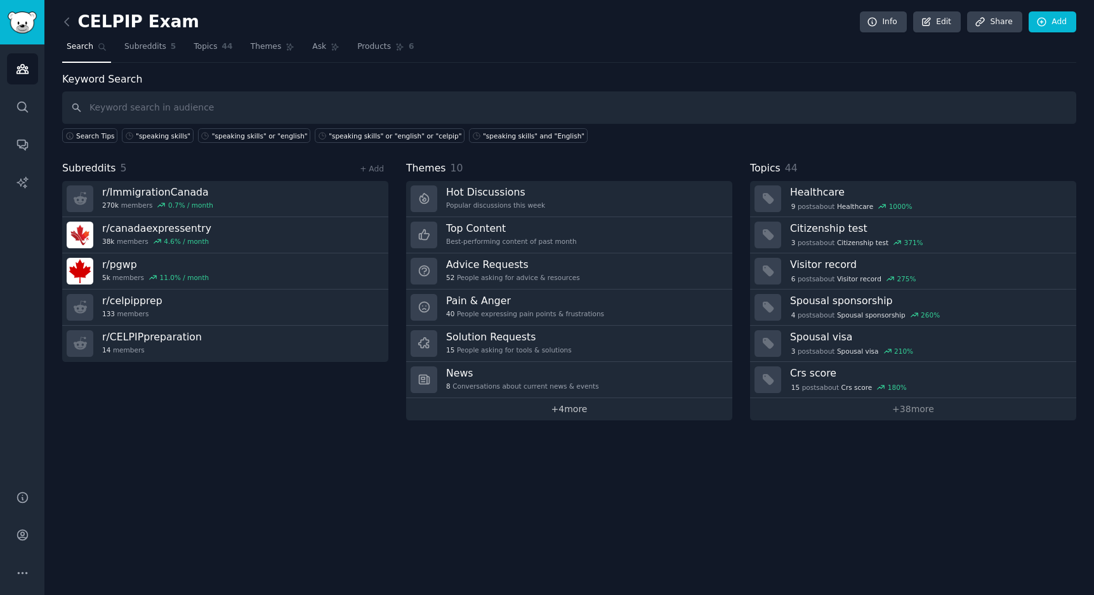
click at [574, 407] on link "+ 4 more" at bounding box center [569, 409] width 326 height 22
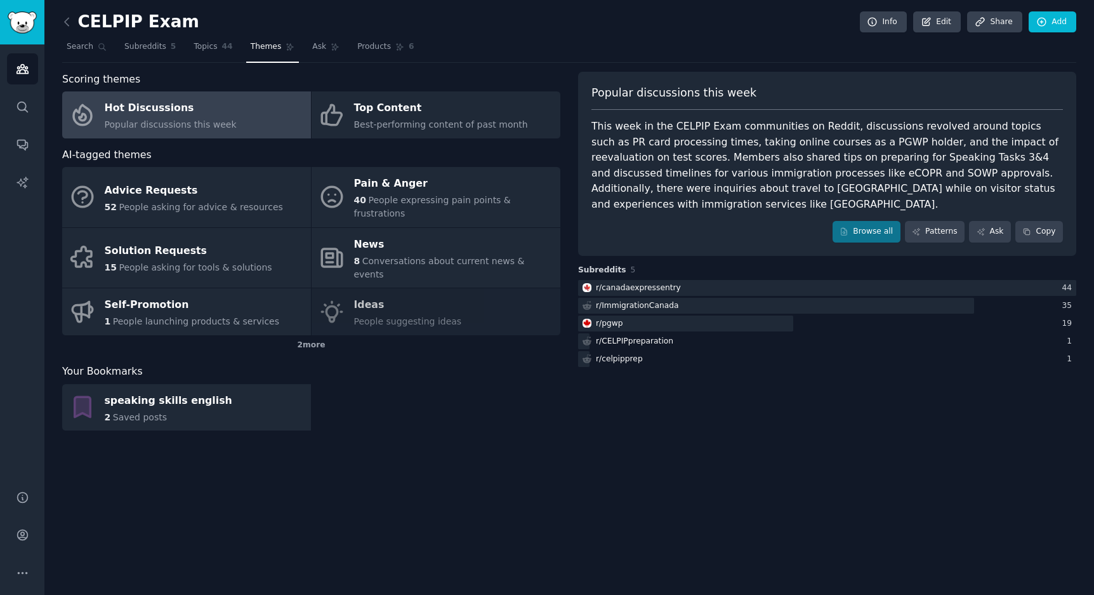
click at [206, 129] on div "Popular discussions this week" at bounding box center [171, 124] width 132 height 13
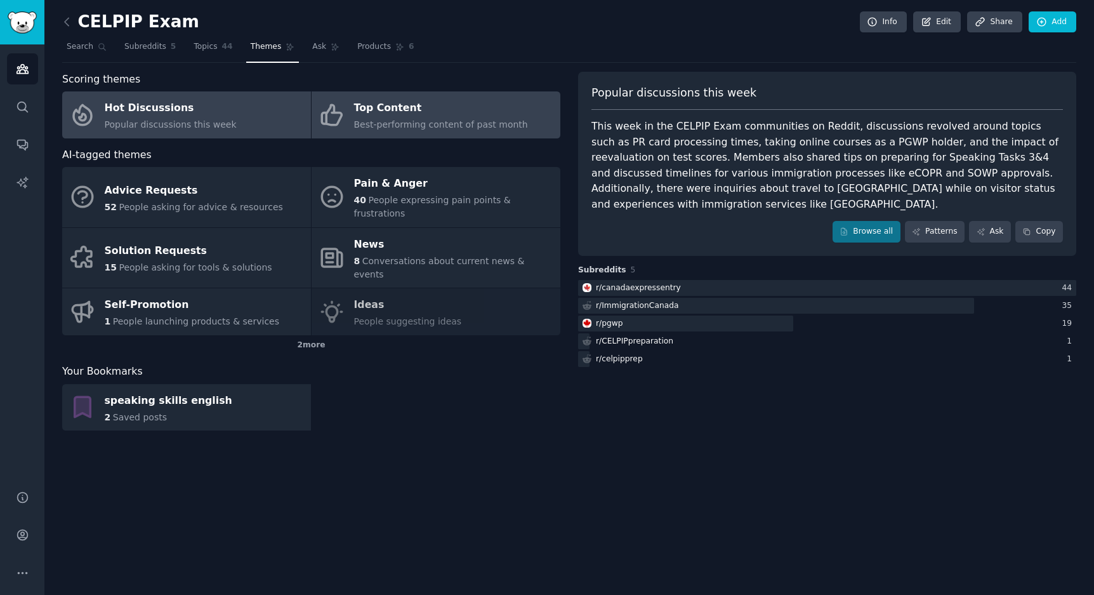
click at [390, 116] on div "Top Content" at bounding box center [441, 108] width 174 height 20
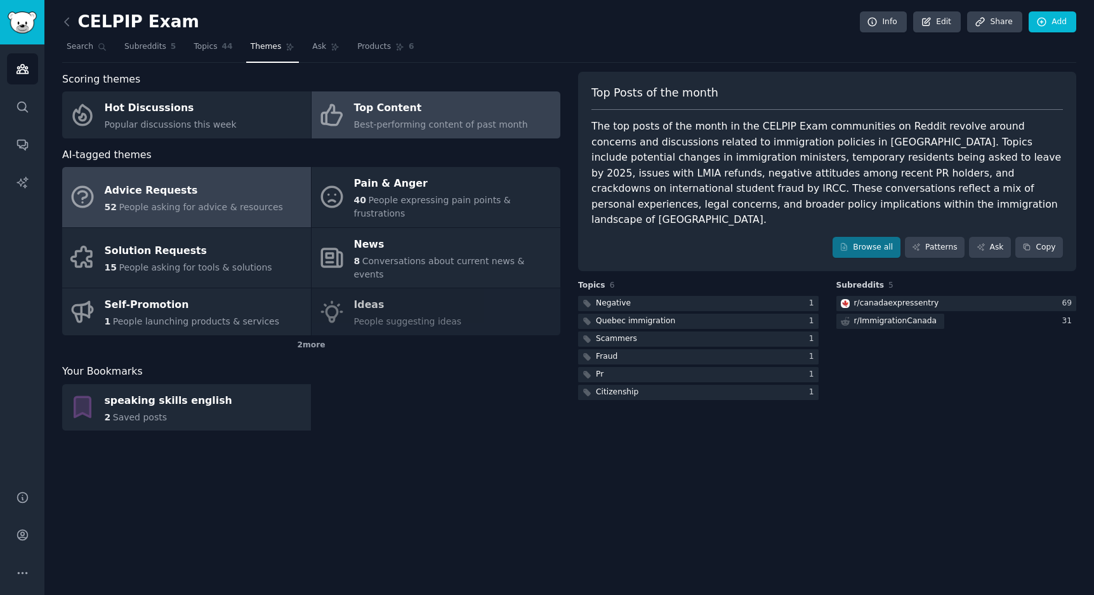
click at [227, 202] on span "People asking for advice & resources" at bounding box center [201, 207] width 164 height 10
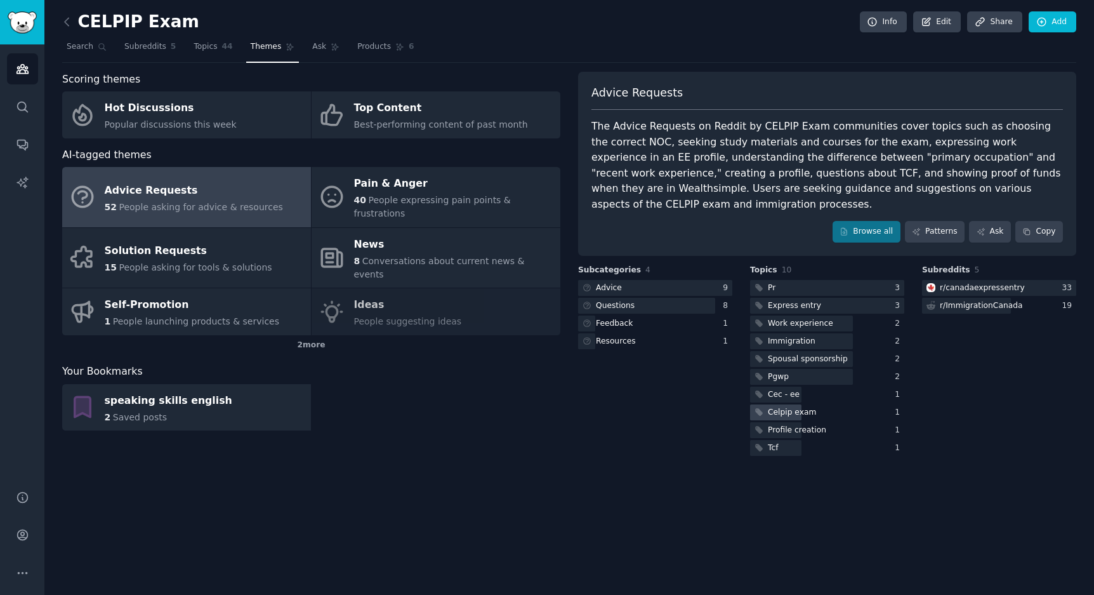
click at [767, 404] on div "Celpip exam" at bounding box center [784, 412] width 69 height 16
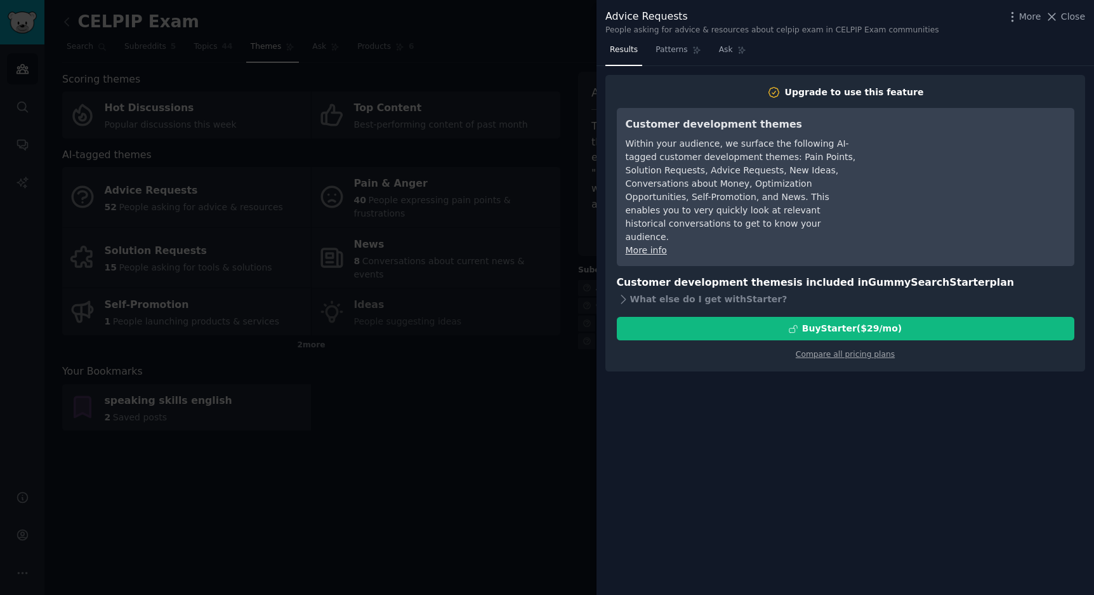
click at [1071, 15] on span "Close" at bounding box center [1073, 16] width 24 height 13
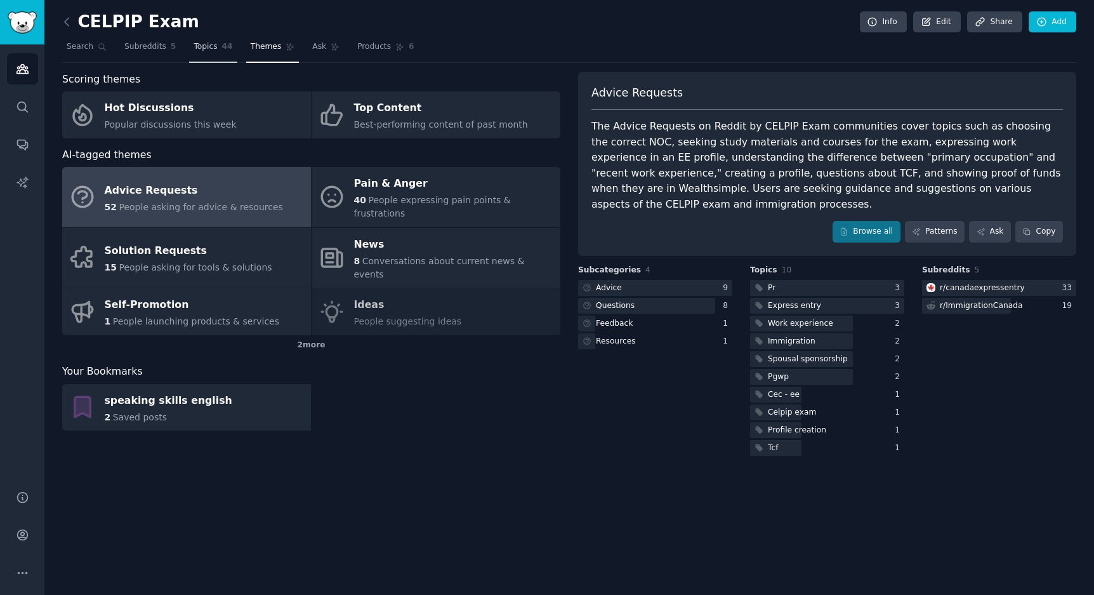
click at [201, 47] on span "Topics" at bounding box center [205, 46] width 23 height 11
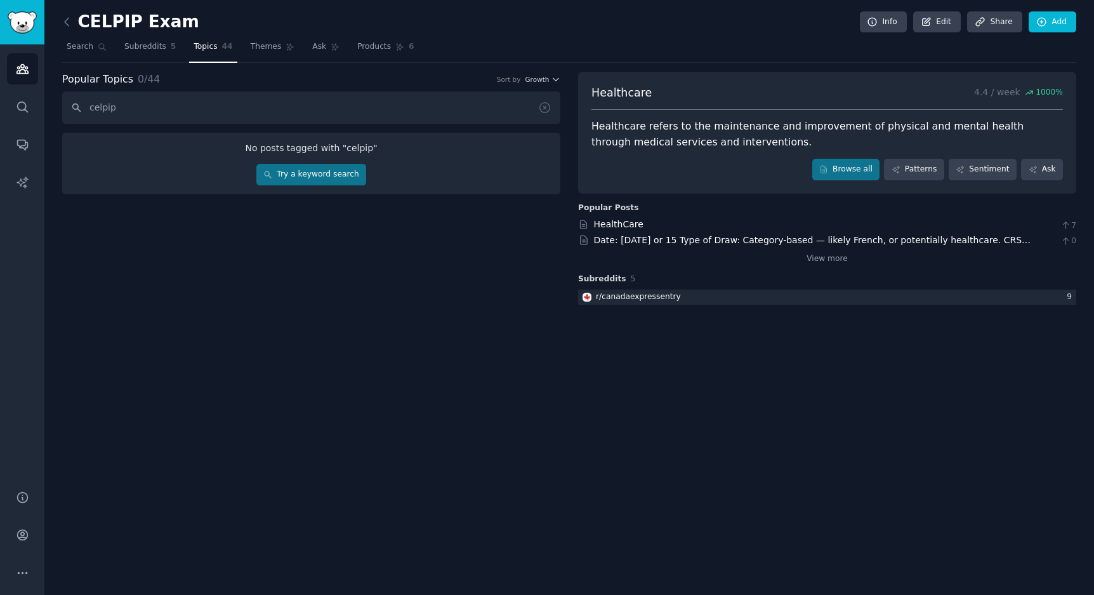
type input "celpip"
click at [331, 180] on link "Try a keyword search" at bounding box center [311, 175] width 110 height 22
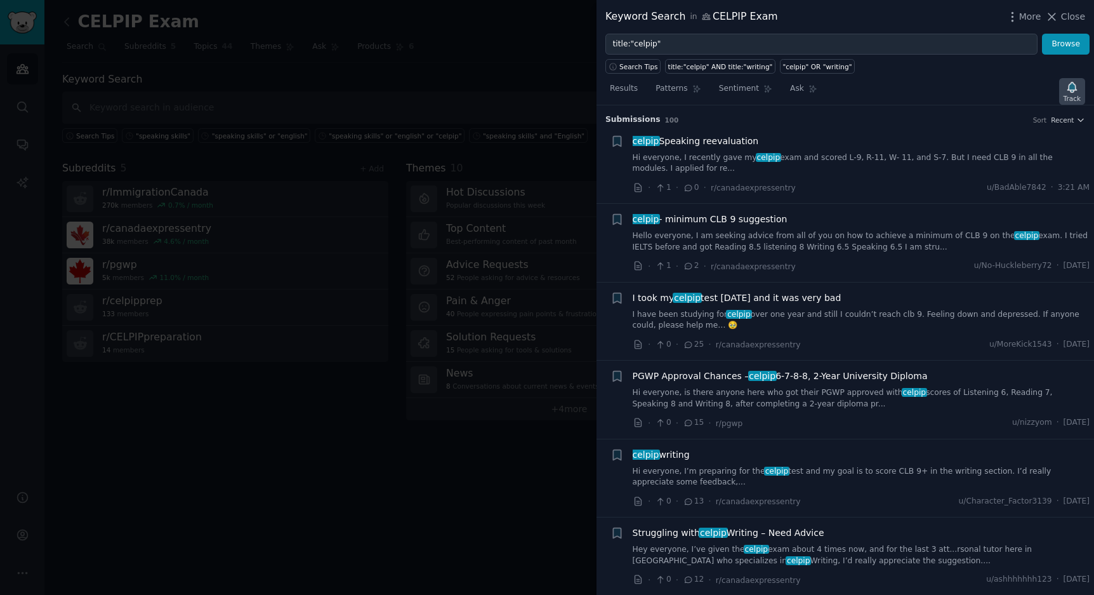
click at [1066, 86] on icon "button" at bounding box center [1072, 87] width 13 height 13
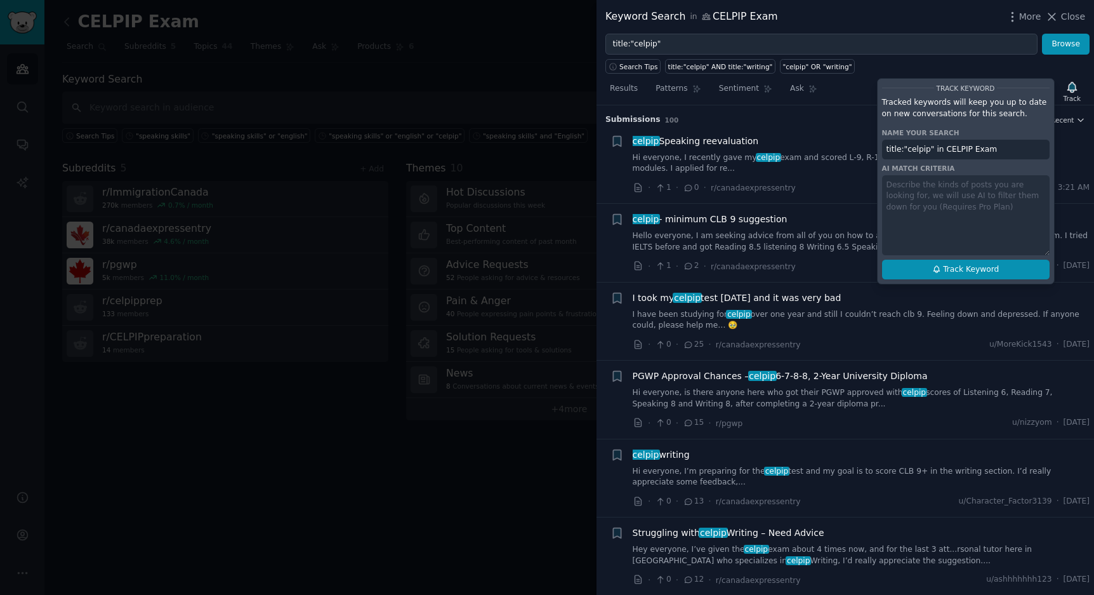
click at [966, 272] on span "Track Keyword" at bounding box center [971, 269] width 56 height 11
type input "title:"celpip" in CELPIP Exam"
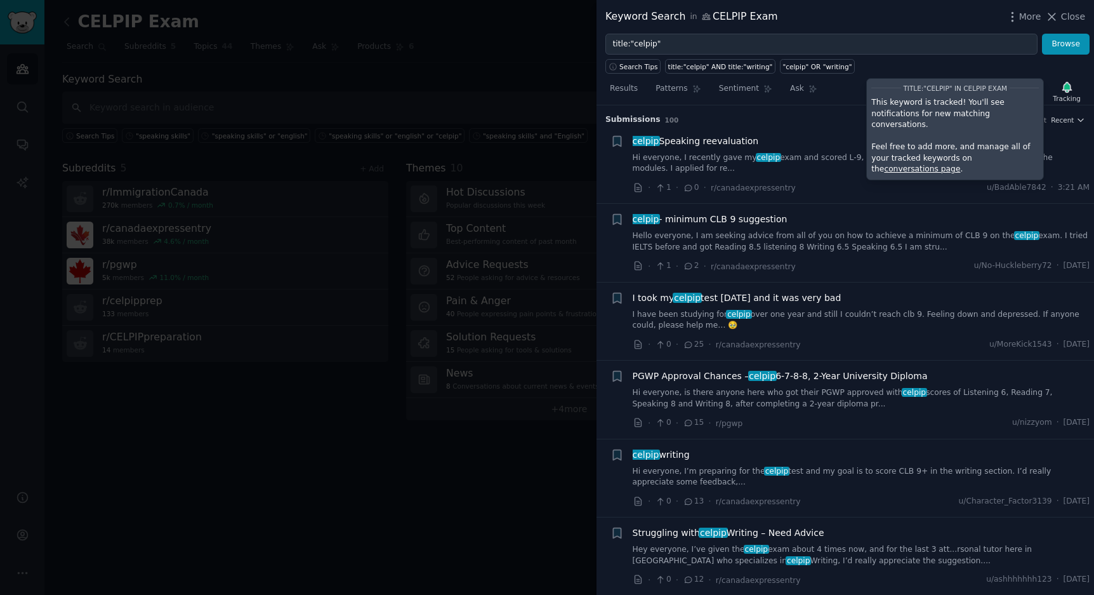
click at [783, 128] on li "+ [PERSON_NAME] Speaking reevaluation Hi everyone, I recently gave my celpip ex…" at bounding box center [846, 165] width 498 height 78
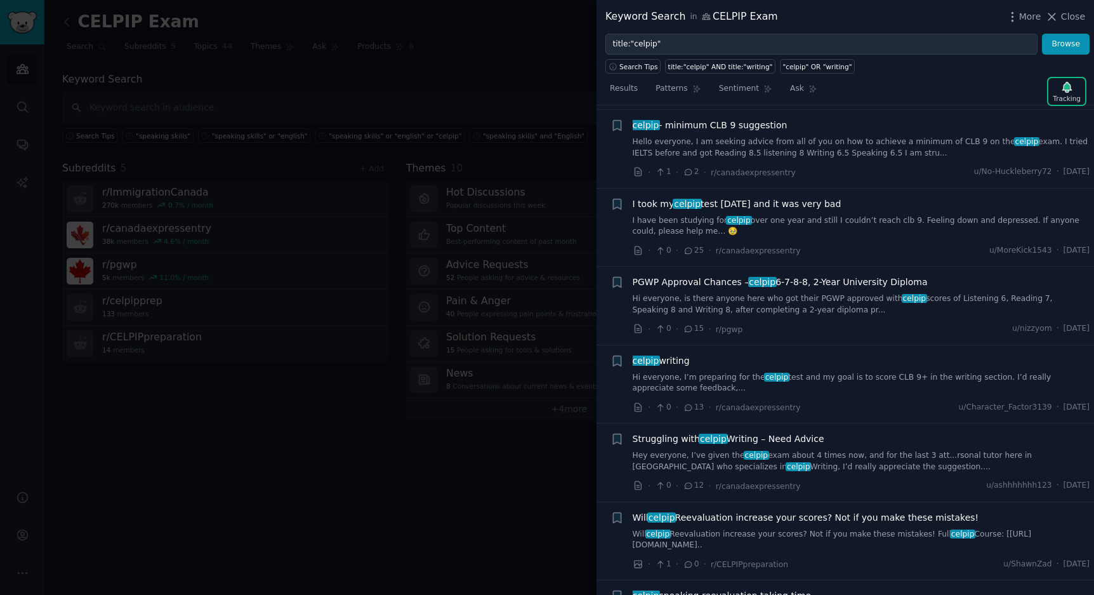
scroll to position [99, 0]
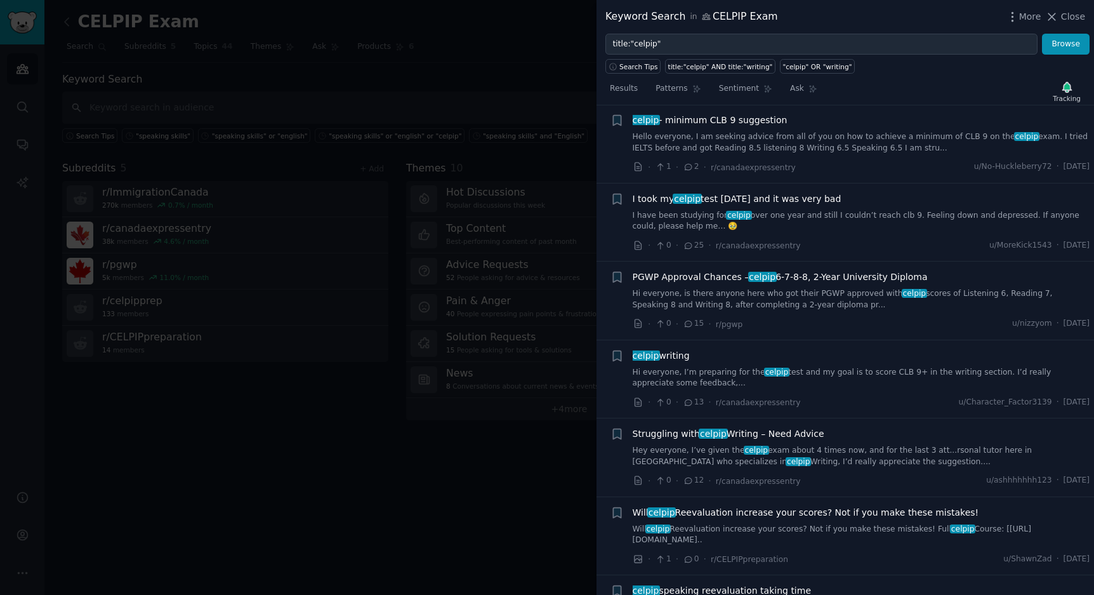
click at [798, 210] on link "I have been studying for celpip over one year and still I couldn’t reach clb 9.…" at bounding box center [862, 221] width 458 height 22
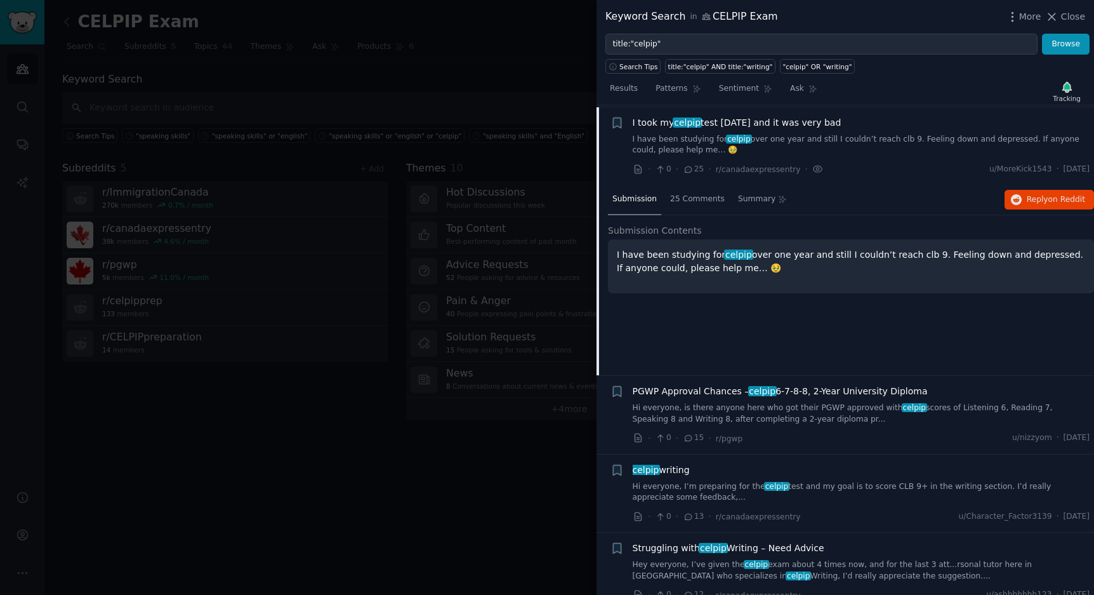
scroll to position [176, 0]
